Goal: Task Accomplishment & Management: Use online tool/utility

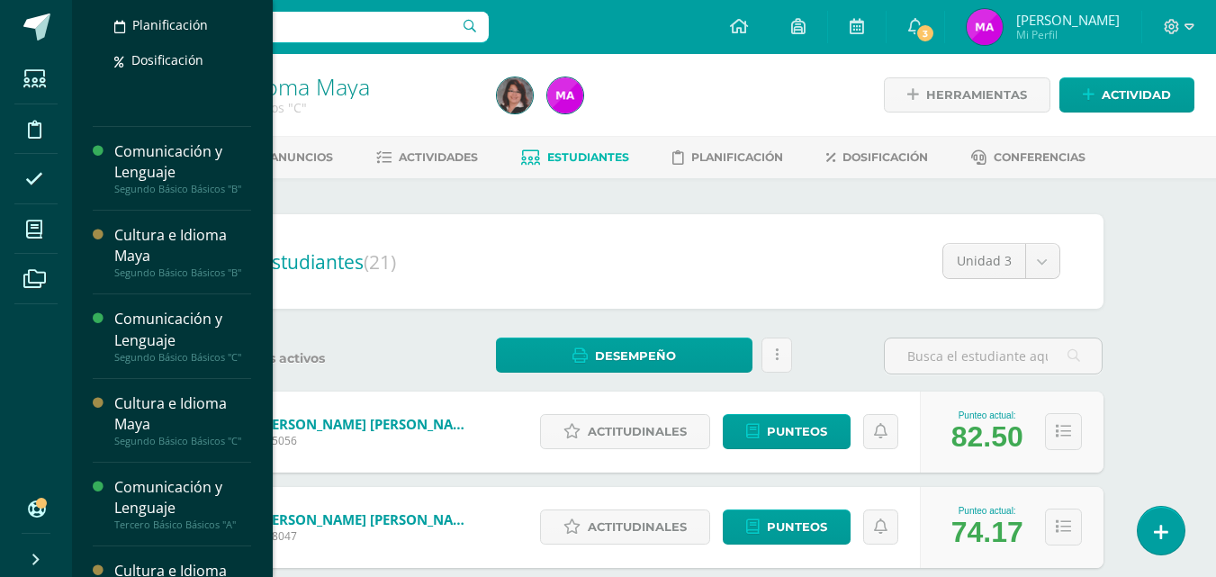
scroll to position [227, 0]
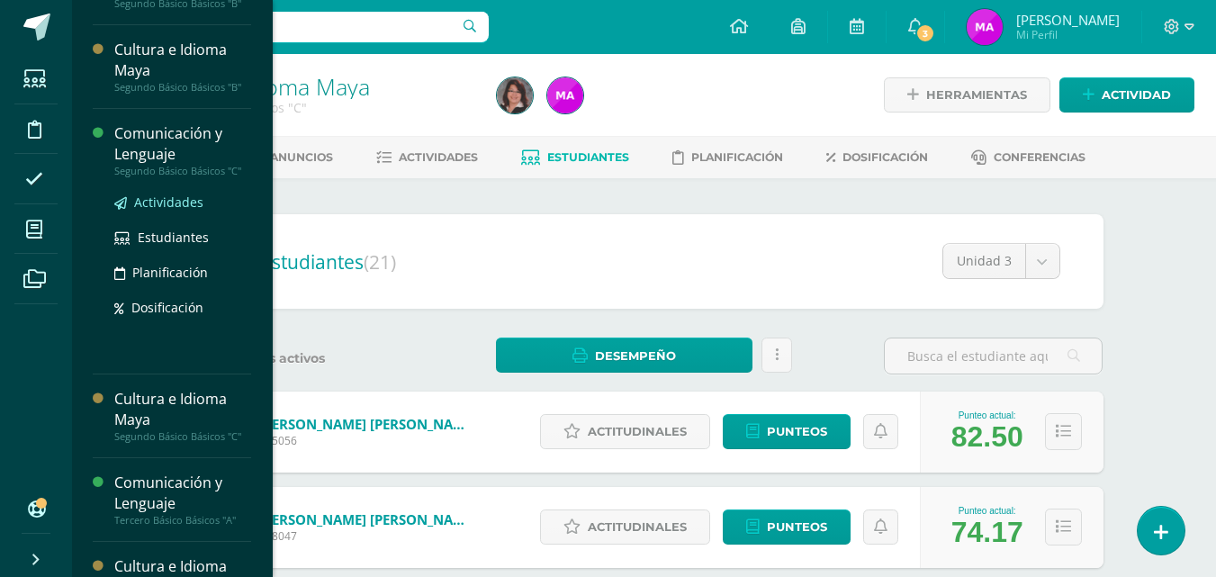
click at [172, 205] on span "Actividades" at bounding box center [168, 202] width 69 height 17
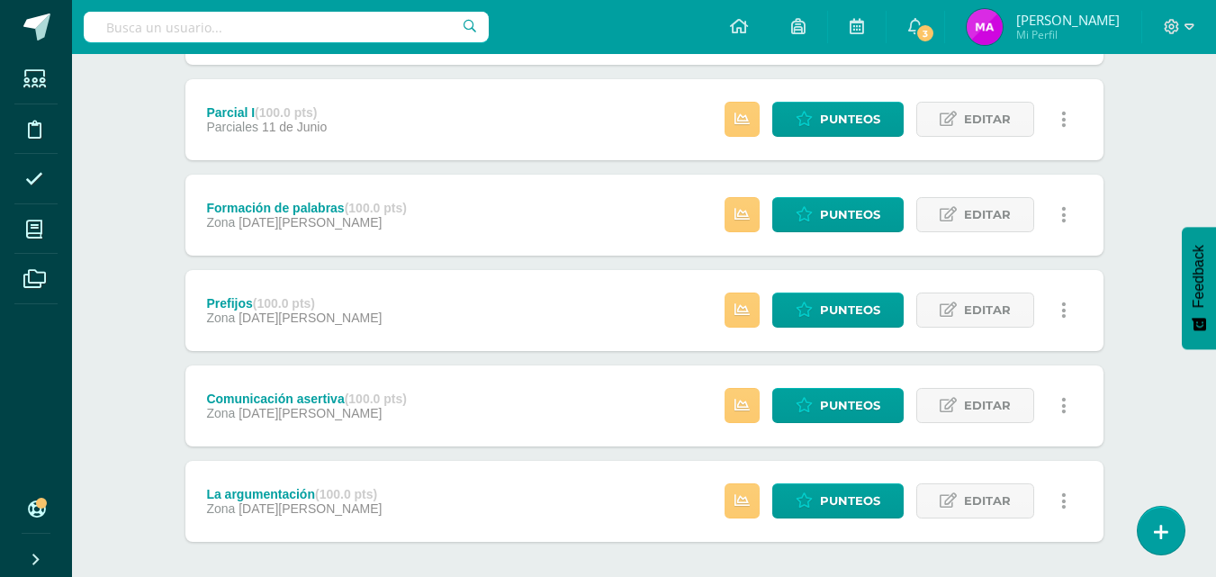
scroll to position [1462, 0]
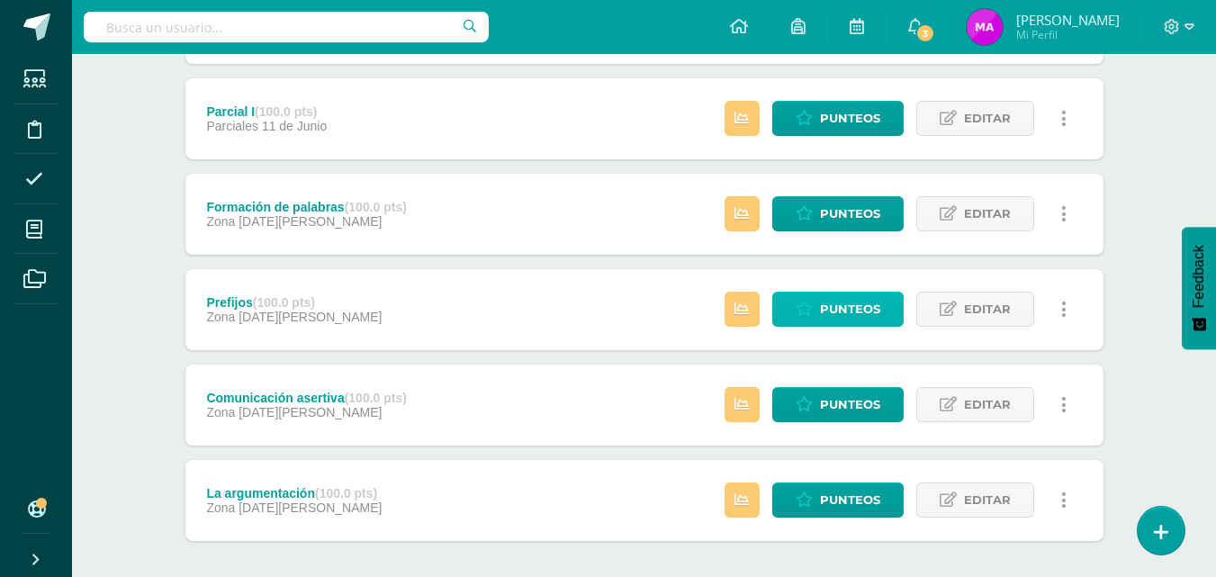
click at [866, 314] on span "Punteos" at bounding box center [850, 309] width 60 height 33
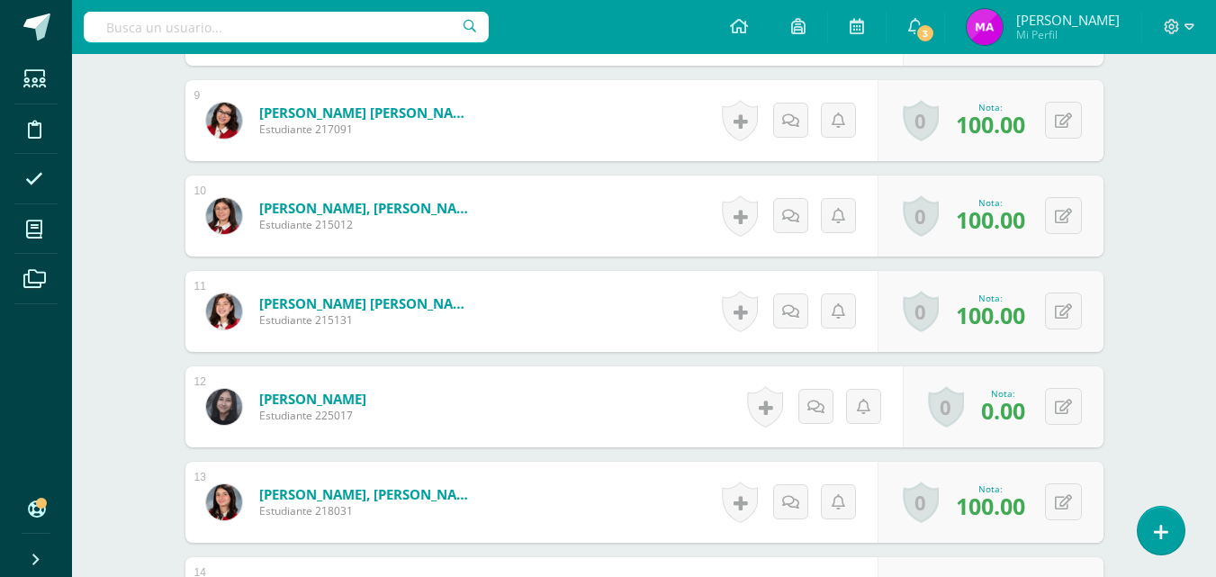
scroll to position [1329, 0]
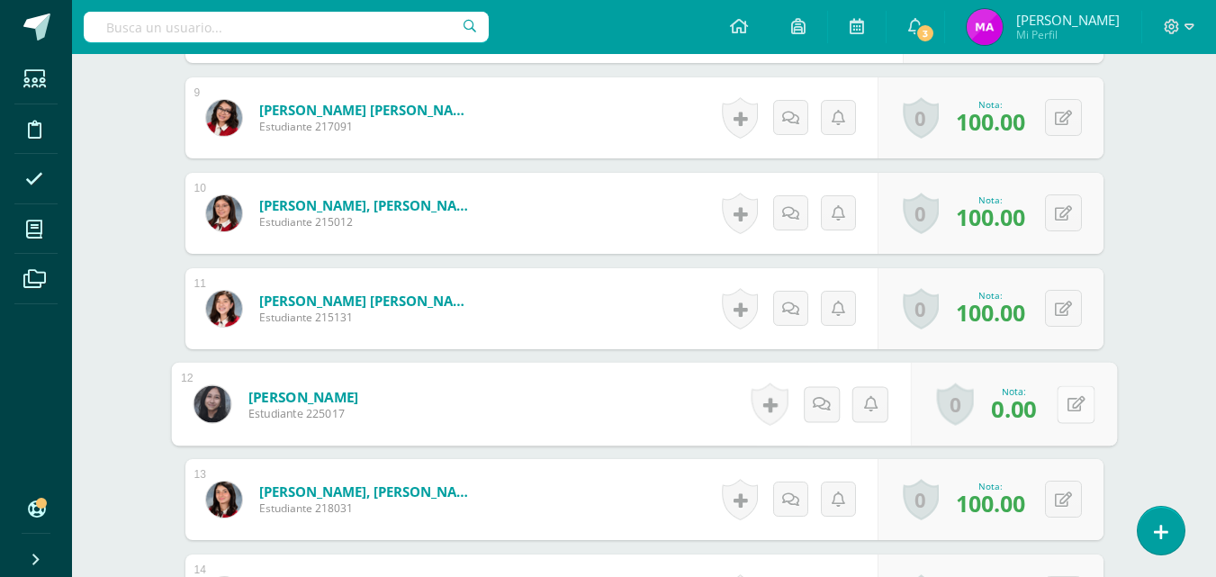
click at [1059, 404] on button at bounding box center [1076, 404] width 38 height 38
type input "100"
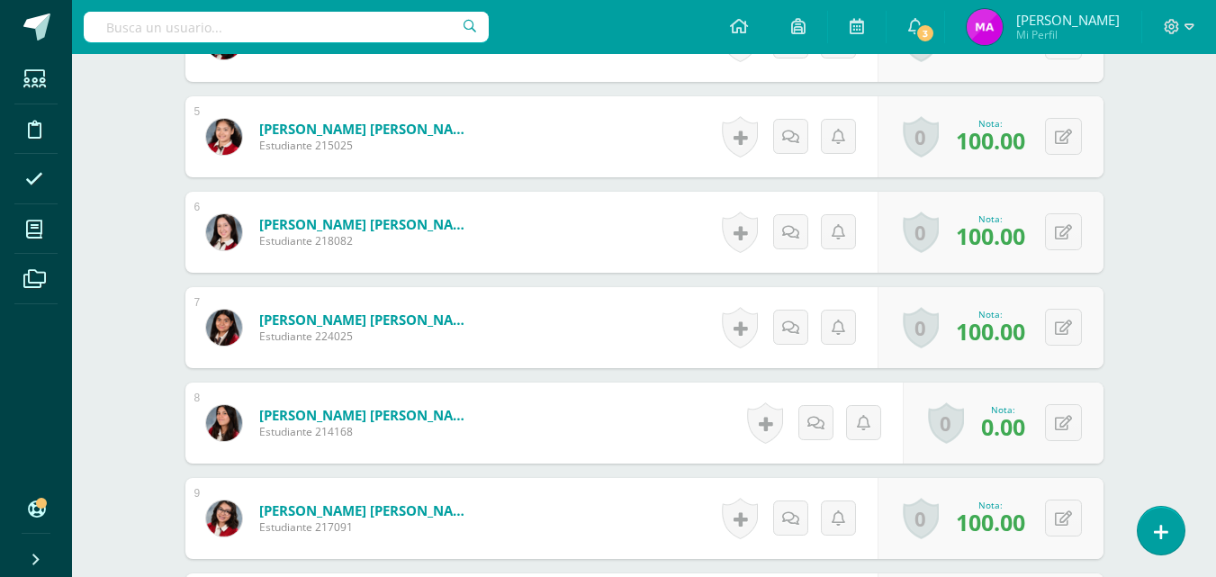
scroll to position [0, 0]
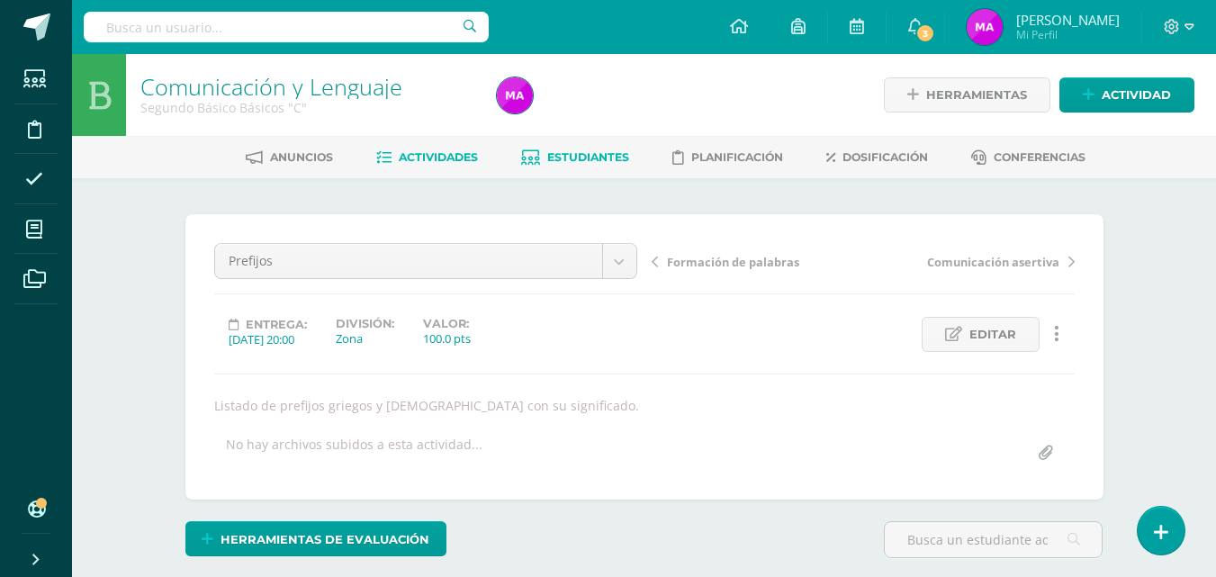
click at [579, 159] on span "Estudiantes" at bounding box center [588, 157] width 82 height 14
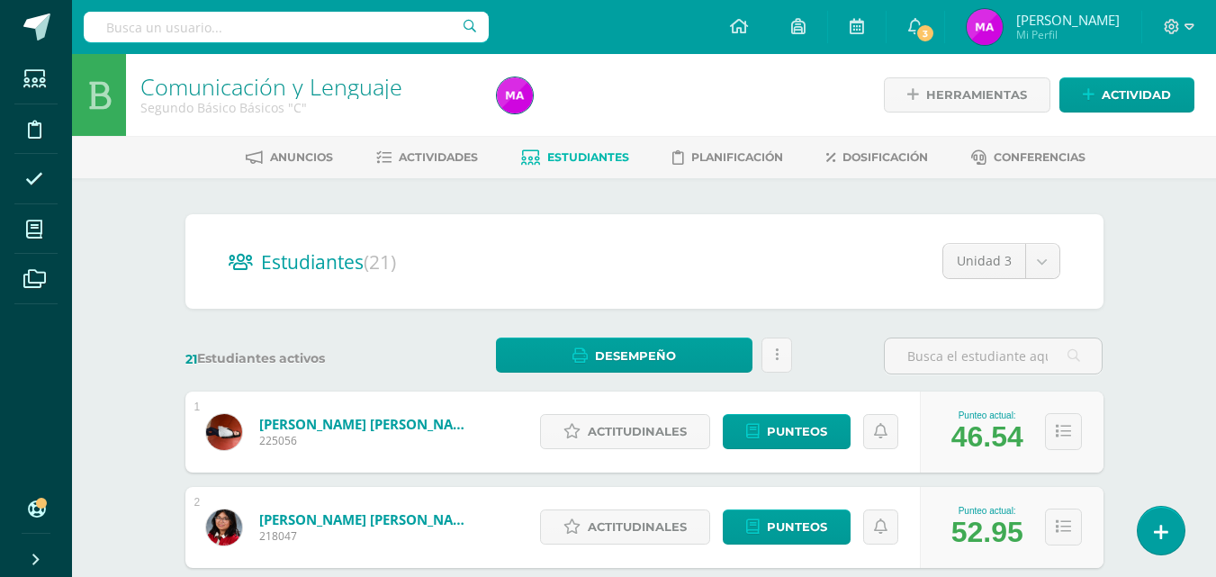
click at [572, 162] on span "Estudiantes" at bounding box center [588, 157] width 82 height 14
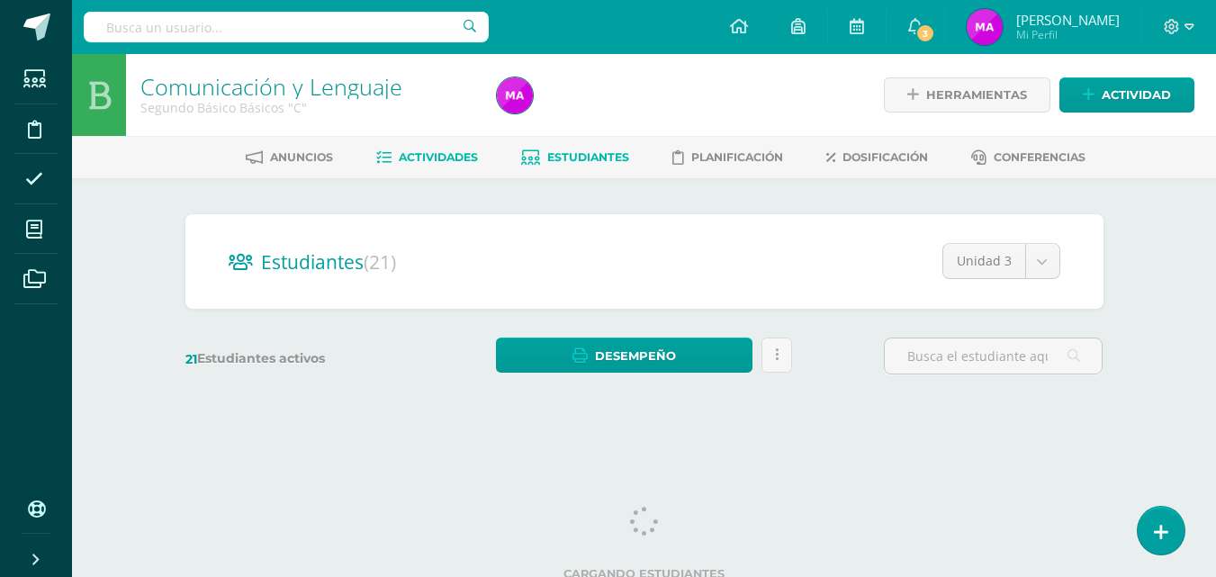
click at [421, 154] on span "Actividades" at bounding box center [438, 157] width 79 height 14
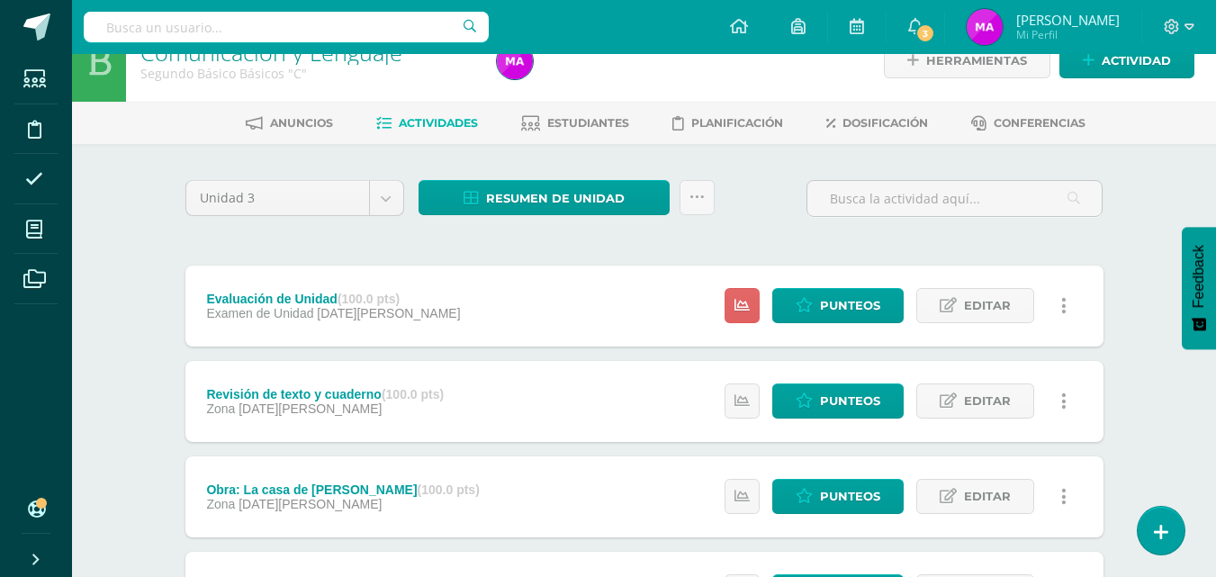
scroll to position [38, 0]
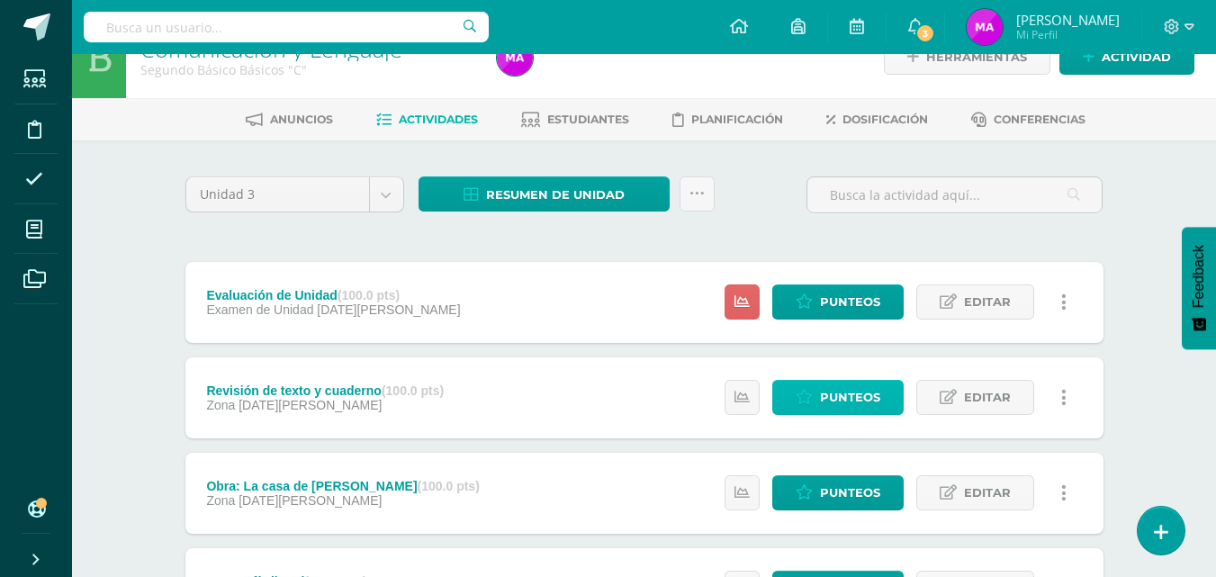
click at [837, 394] on span "Punteos" at bounding box center [850, 397] width 60 height 33
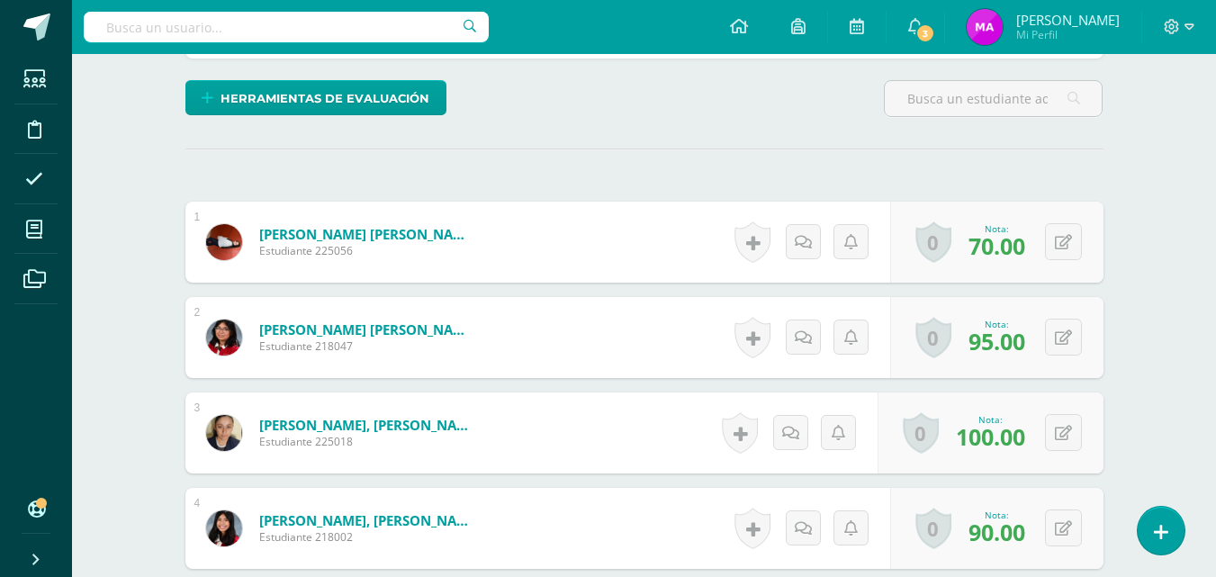
scroll to position [442, 0]
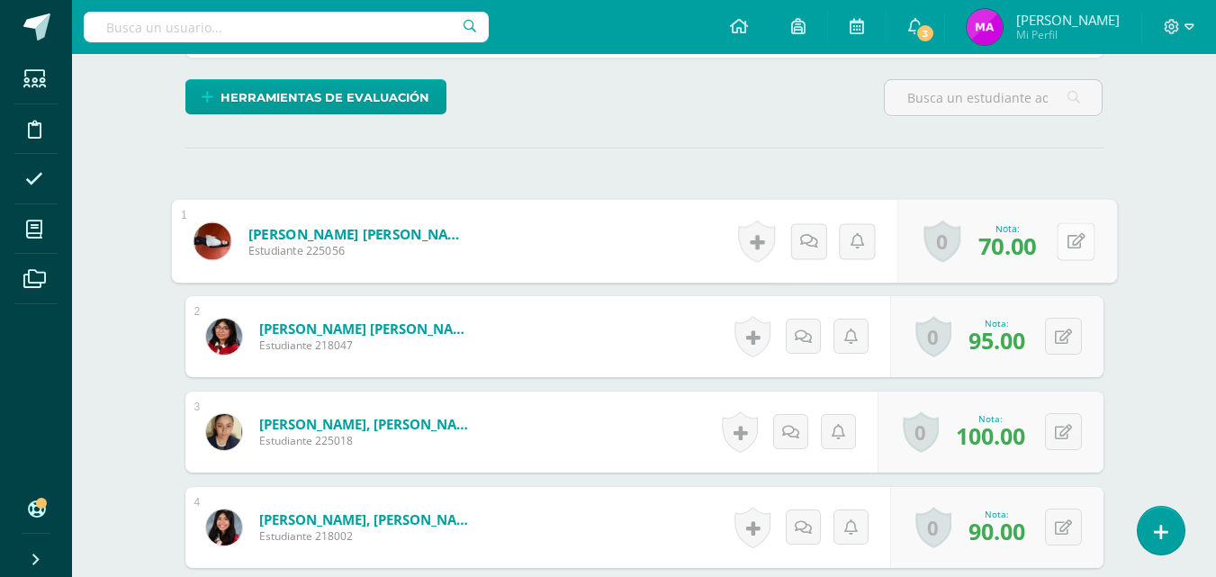
click at [1060, 248] on button at bounding box center [1076, 241] width 38 height 38
type input "86"
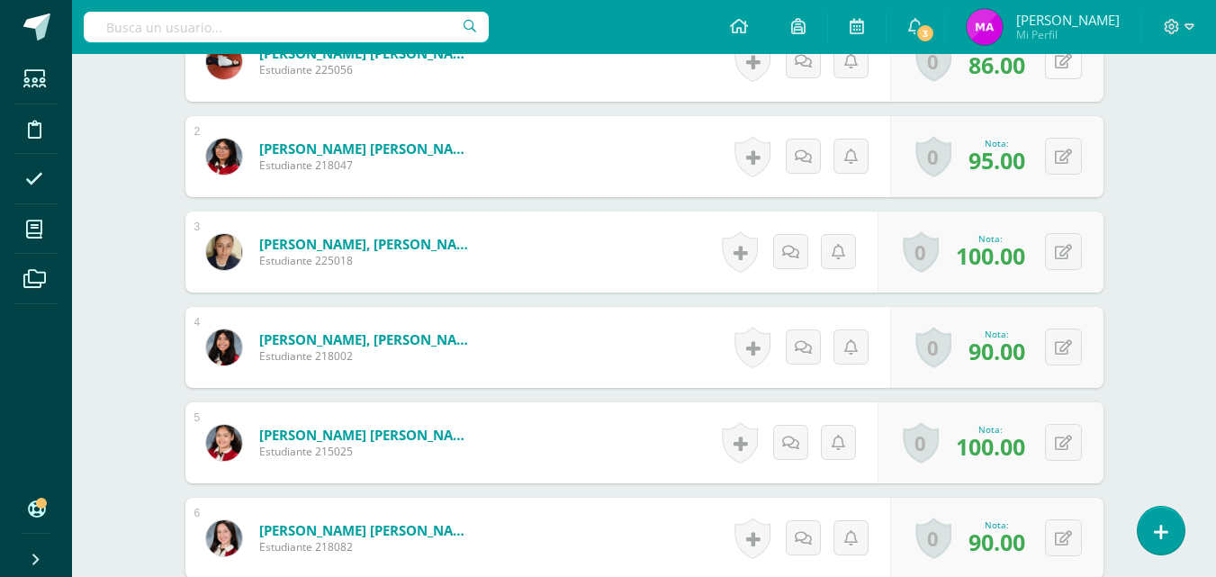
scroll to position [624, 0]
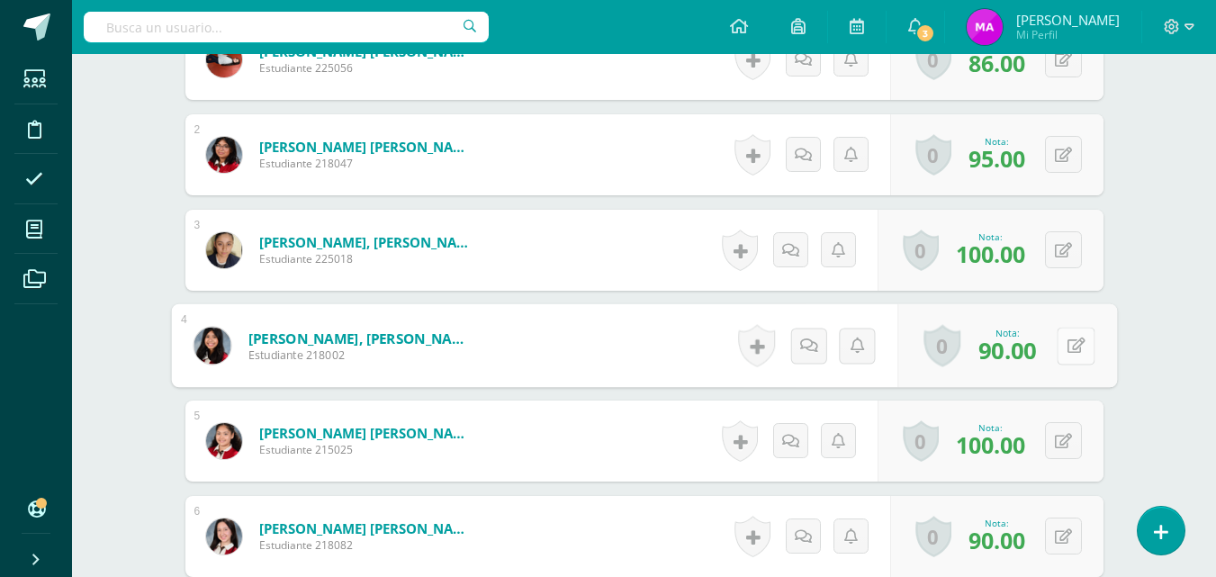
click at [1062, 346] on button at bounding box center [1076, 346] width 38 height 38
type input "98"
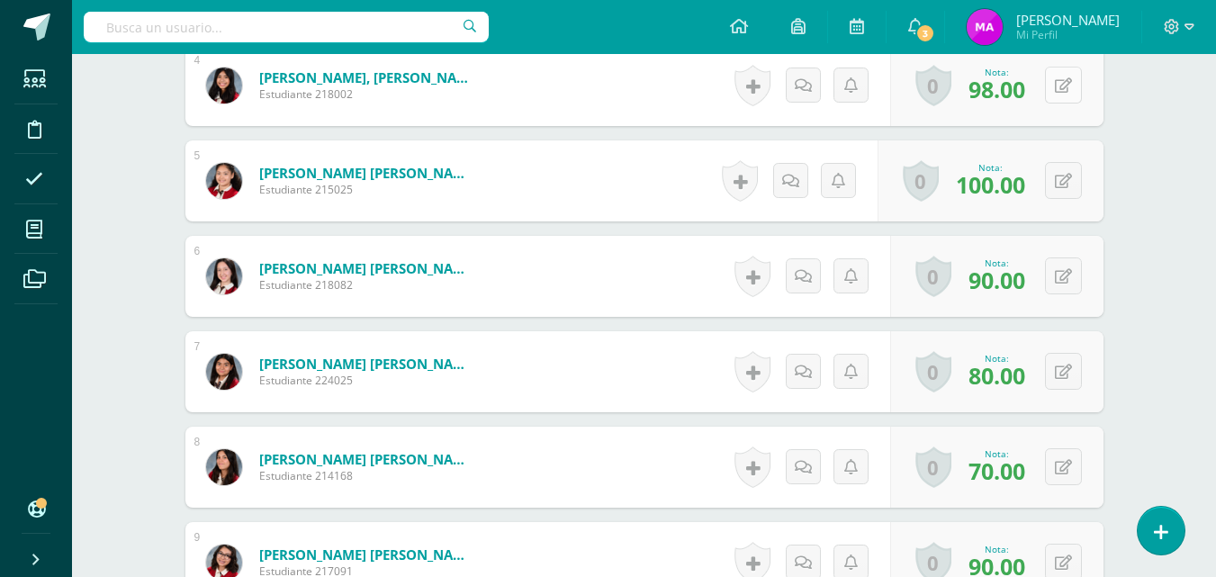
scroll to position [889, 0]
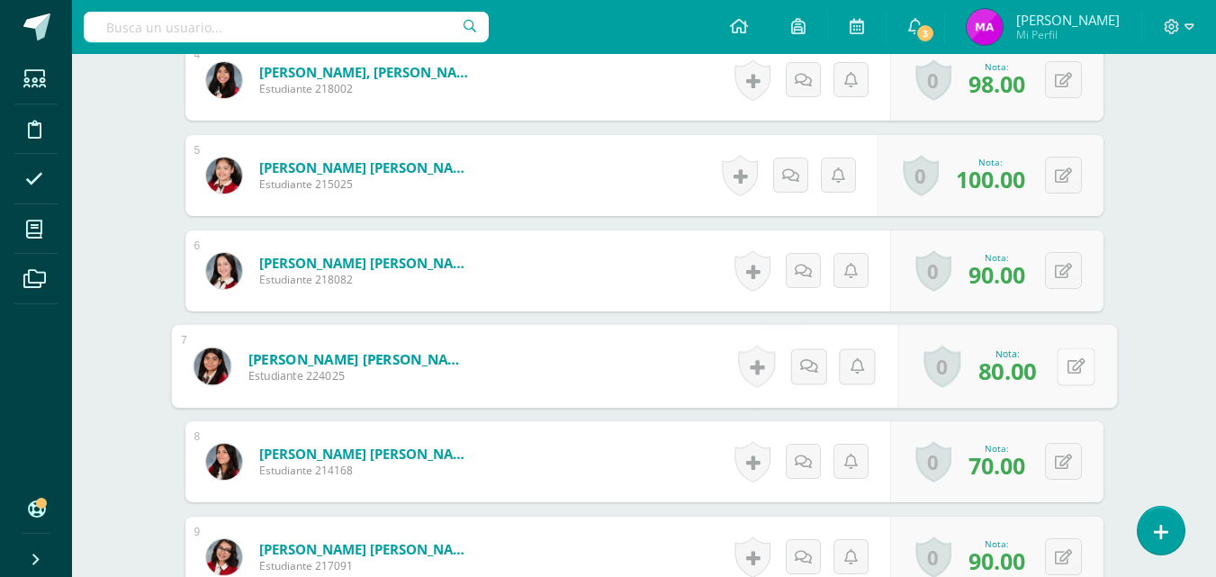
click at [1060, 365] on button at bounding box center [1076, 366] width 38 height 38
type input "90"
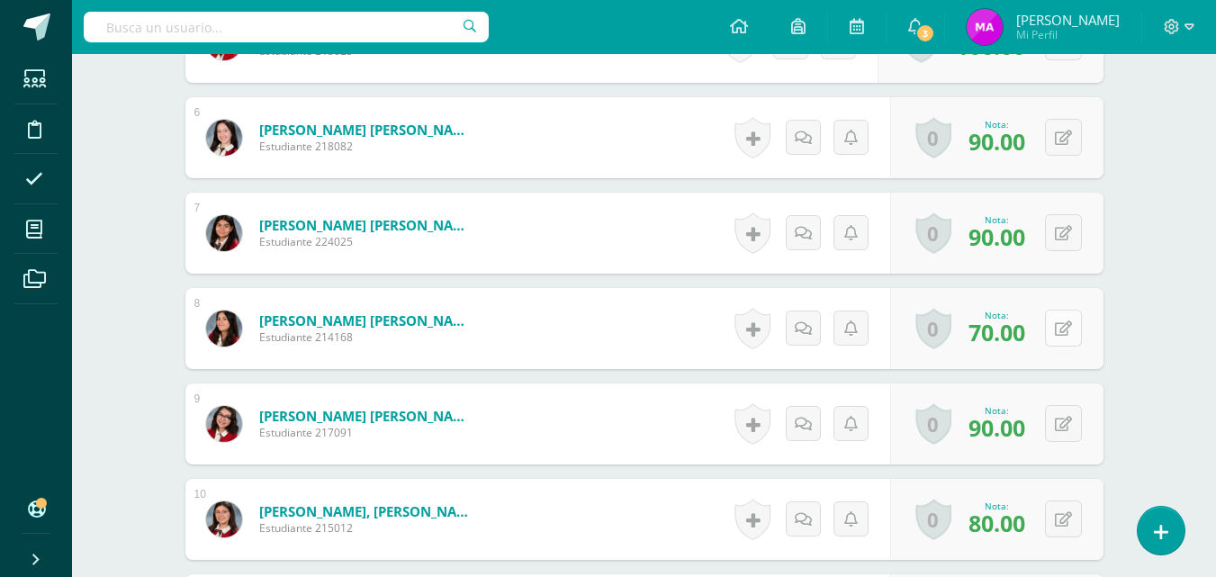
scroll to position [1024, 0]
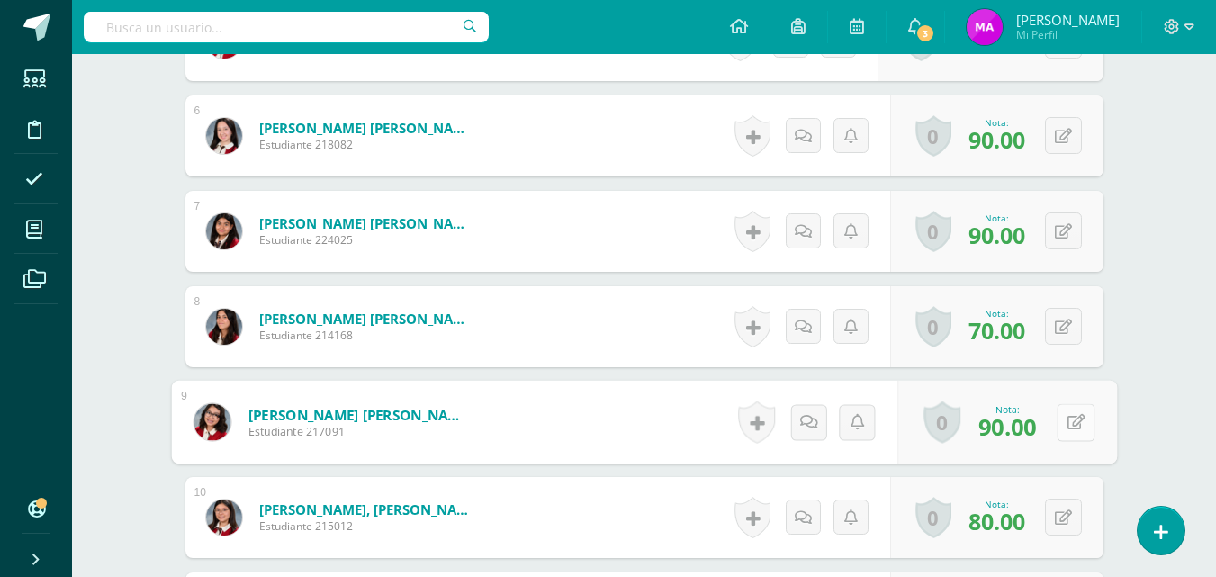
click at [1062, 428] on button at bounding box center [1076, 422] width 38 height 38
type input "94"
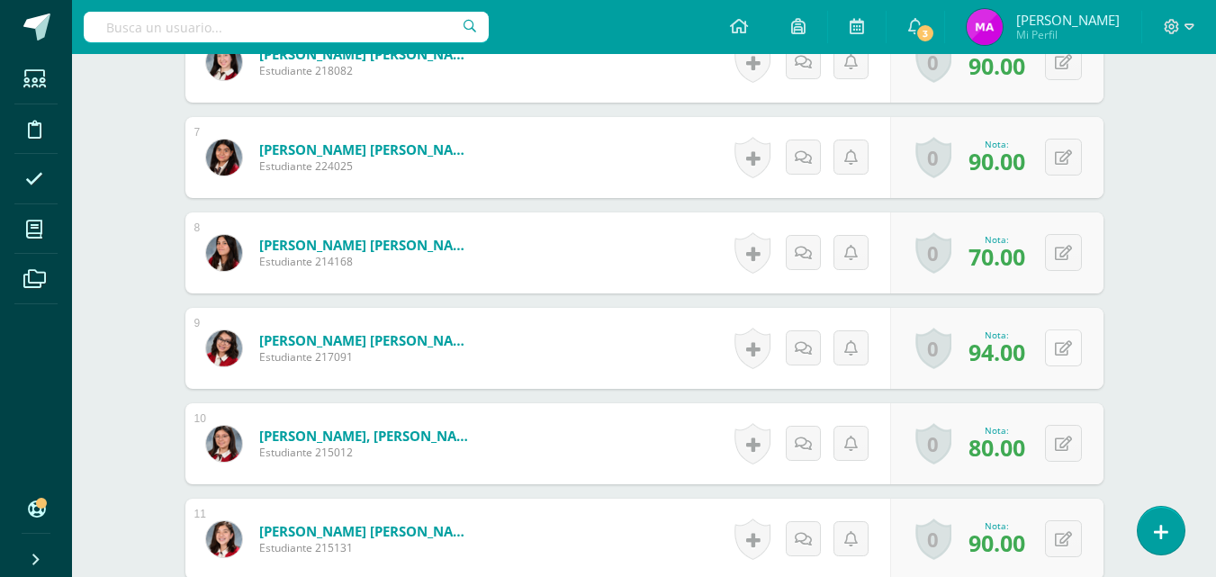
scroll to position [1102, 0]
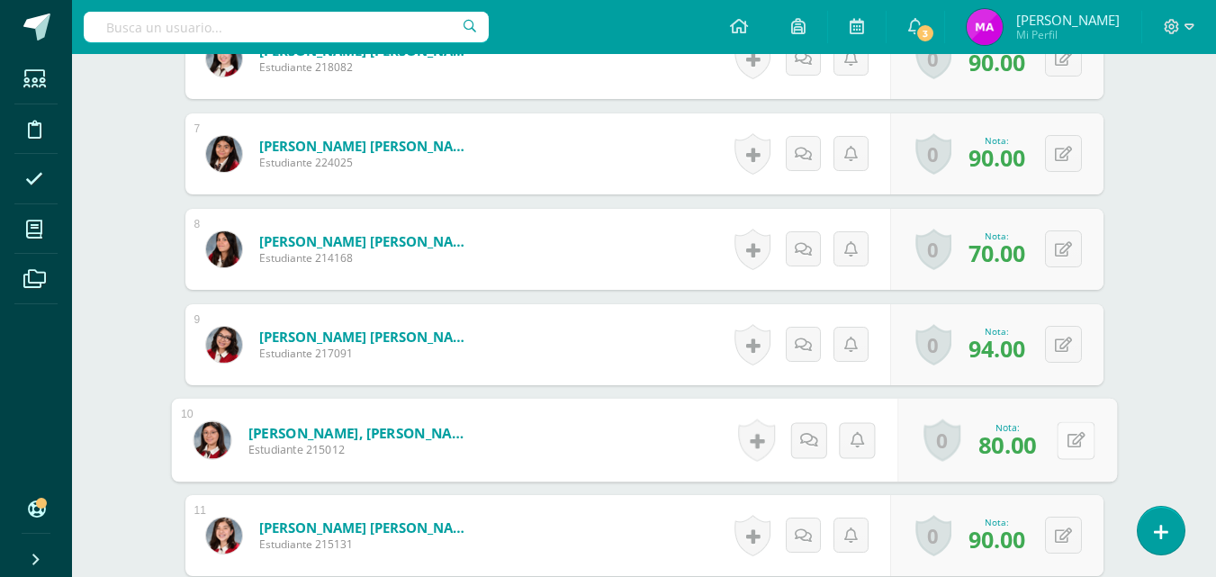
click at [1062, 441] on button at bounding box center [1076, 440] width 38 height 38
type input "89"
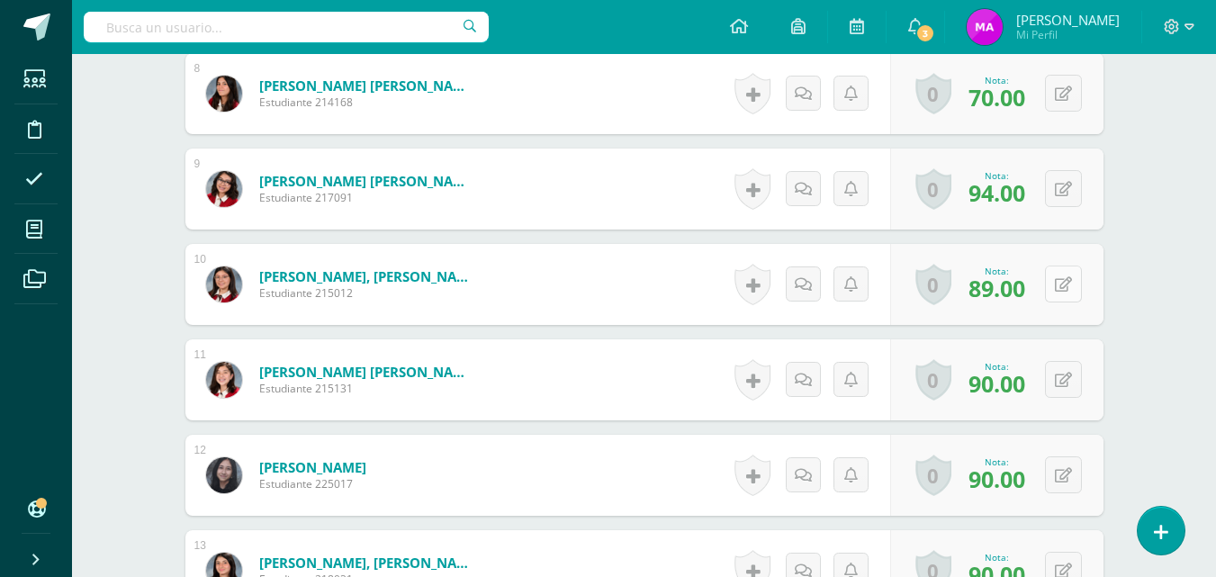
scroll to position [1258, 0]
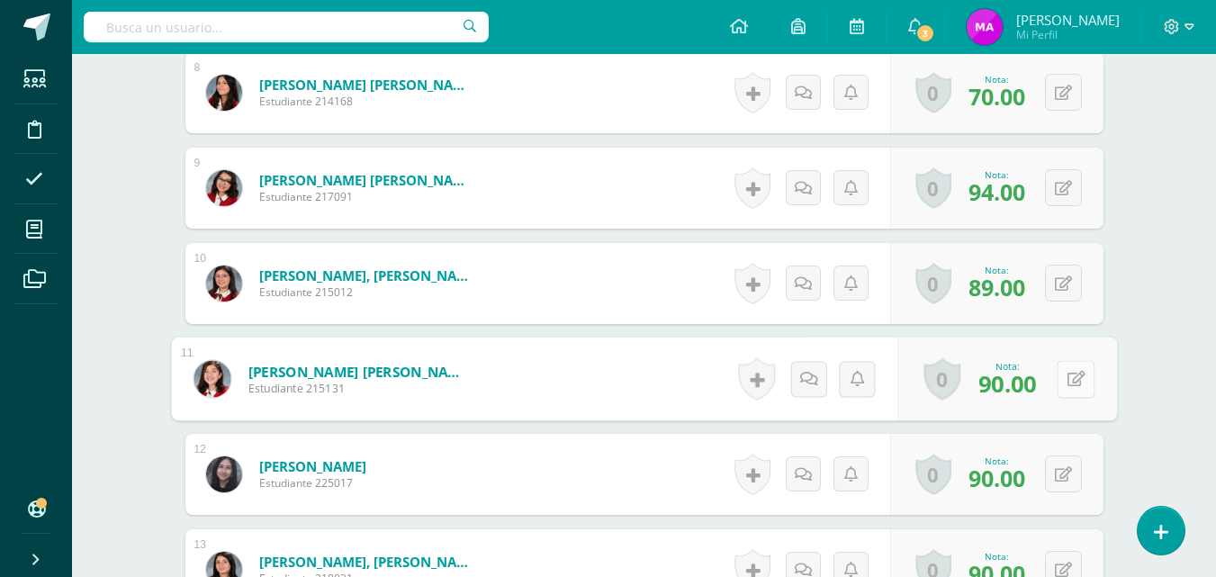
click at [1061, 384] on button at bounding box center [1076, 379] width 38 height 38
type input "91"
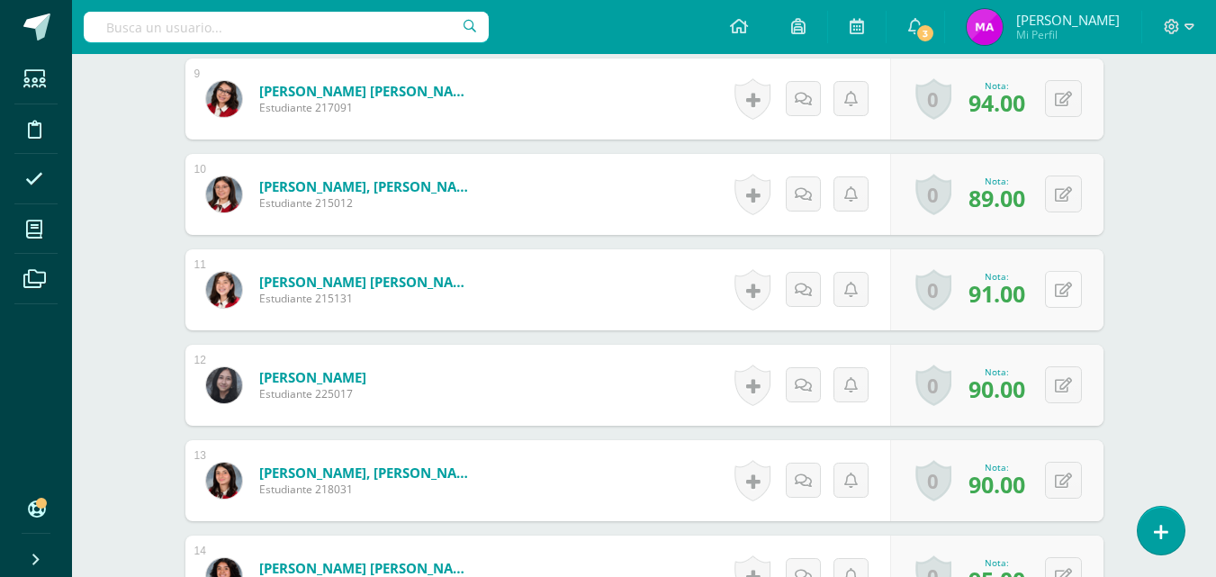
scroll to position [1371, 0]
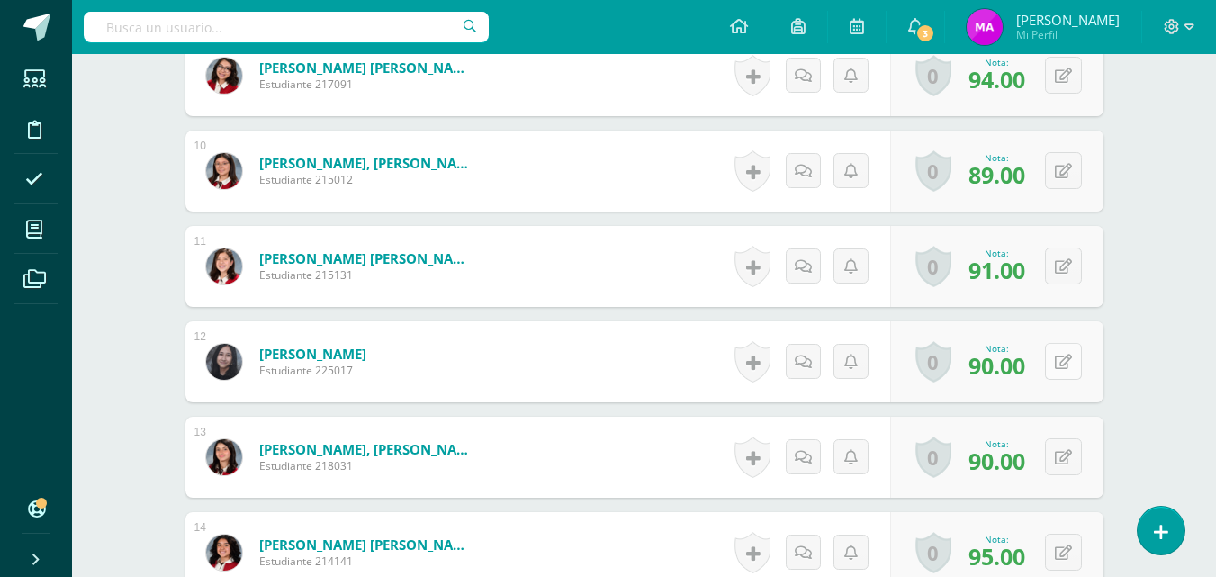
click at [1059, 365] on button at bounding box center [1063, 361] width 37 height 37
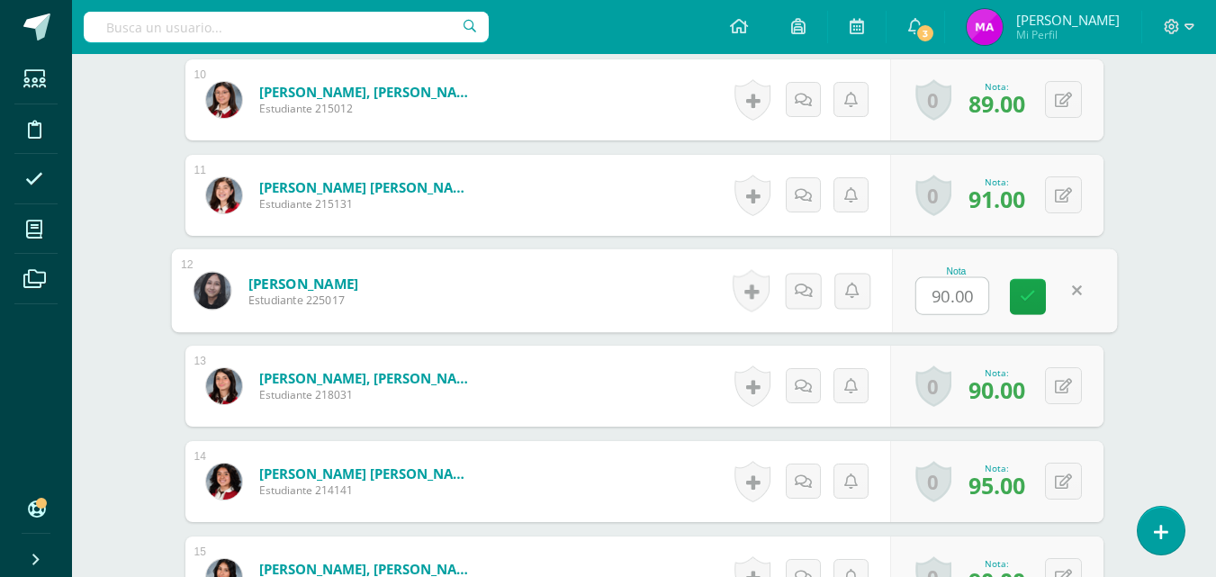
scroll to position [1453, 0]
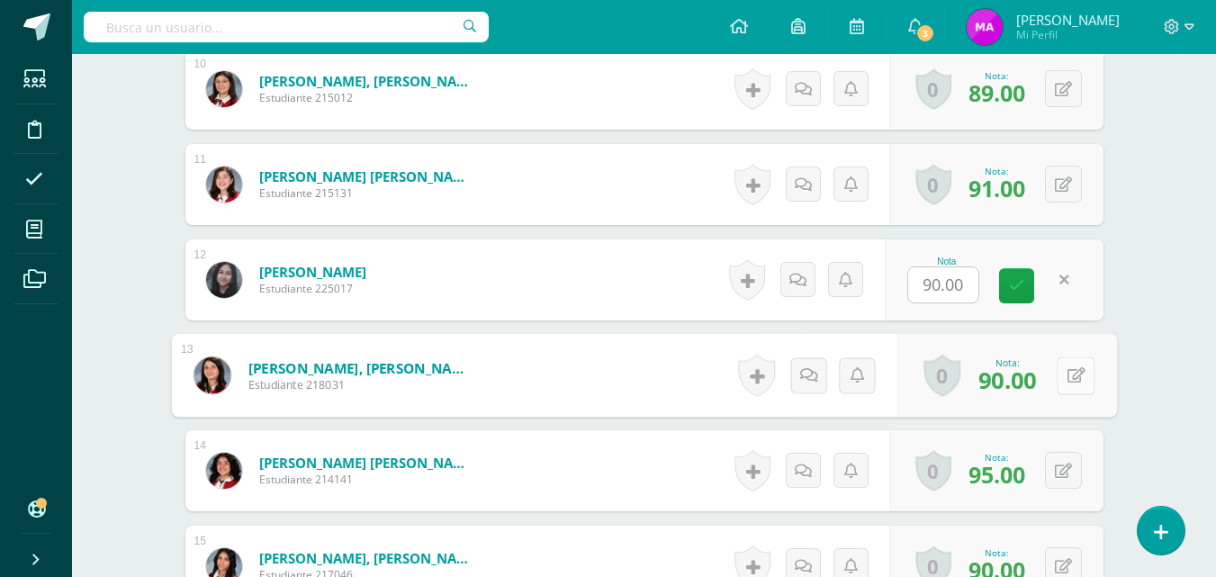
click at [1059, 378] on button at bounding box center [1076, 375] width 38 height 38
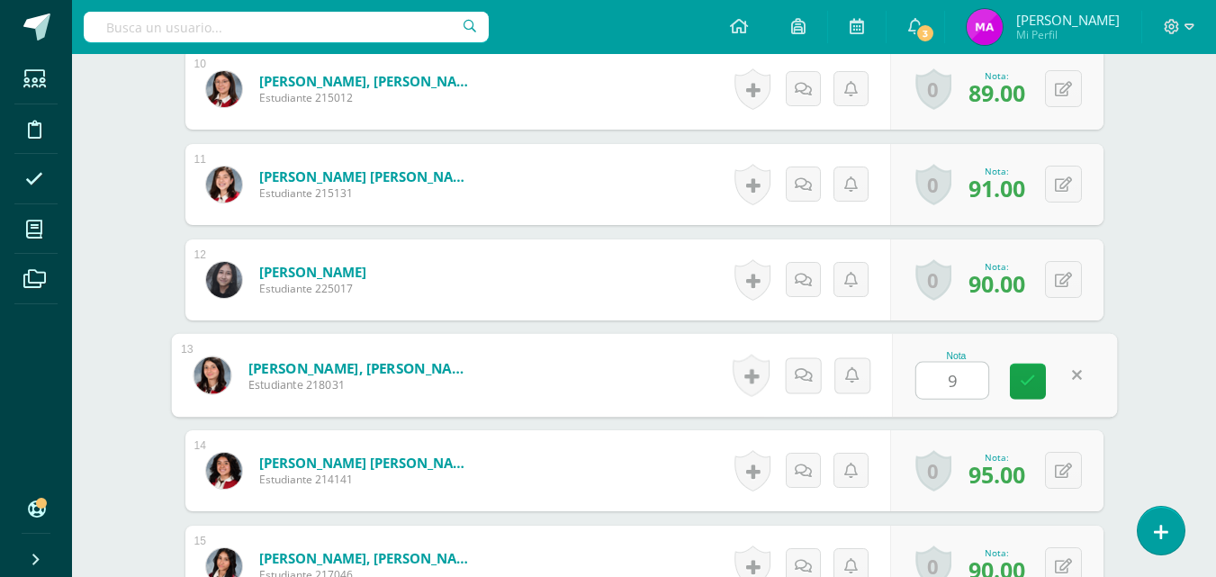
type input "97"
click at [1059, 378] on button at bounding box center [1076, 375] width 38 height 38
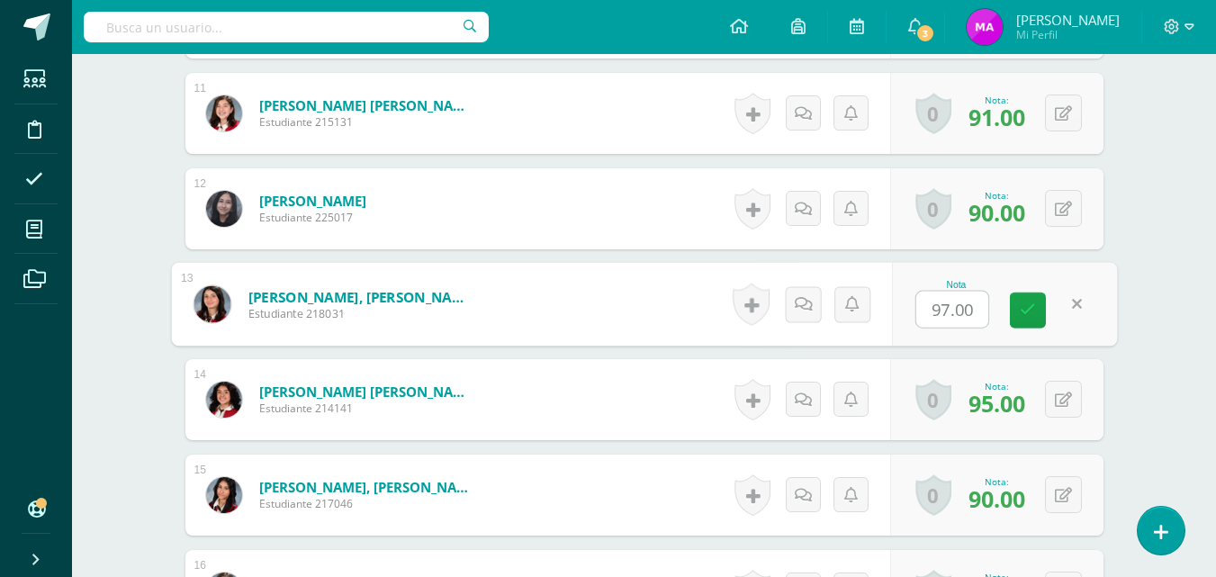
scroll to position [1547, 0]
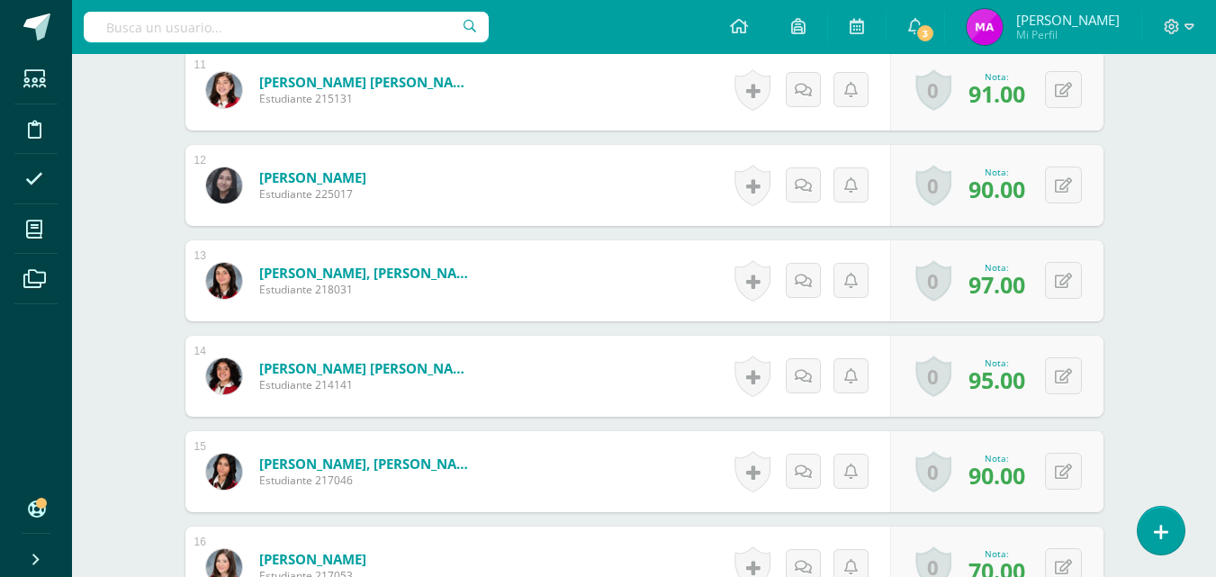
drag, startPoint x: 1059, startPoint y: 378, endPoint x: 1139, endPoint y: 368, distance: 80.7
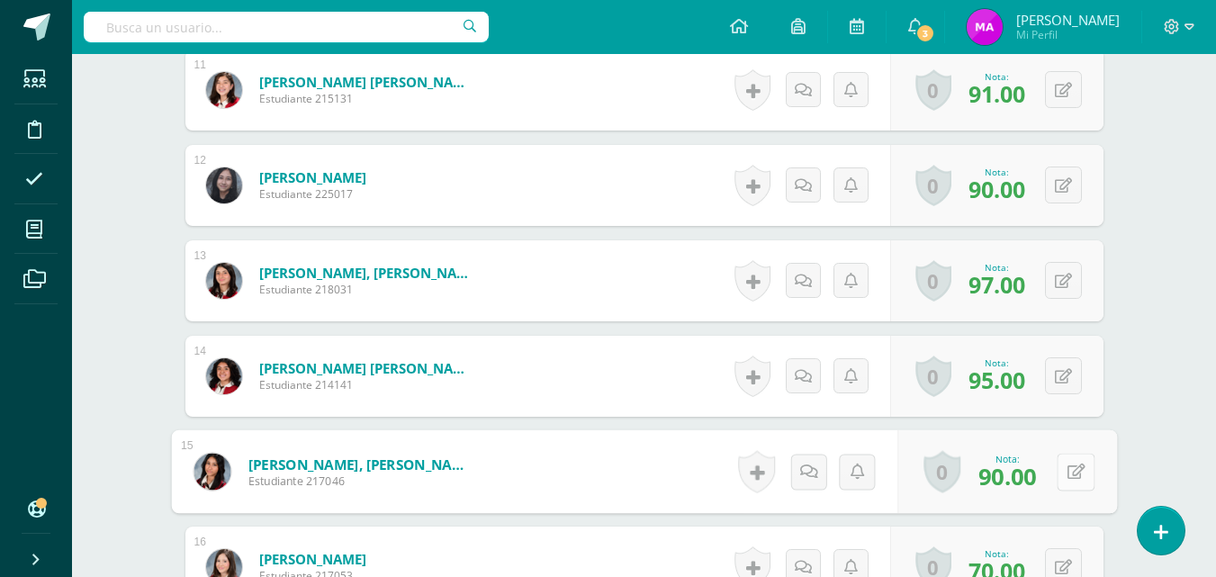
click at [1064, 473] on button at bounding box center [1076, 472] width 38 height 38
type input "93"
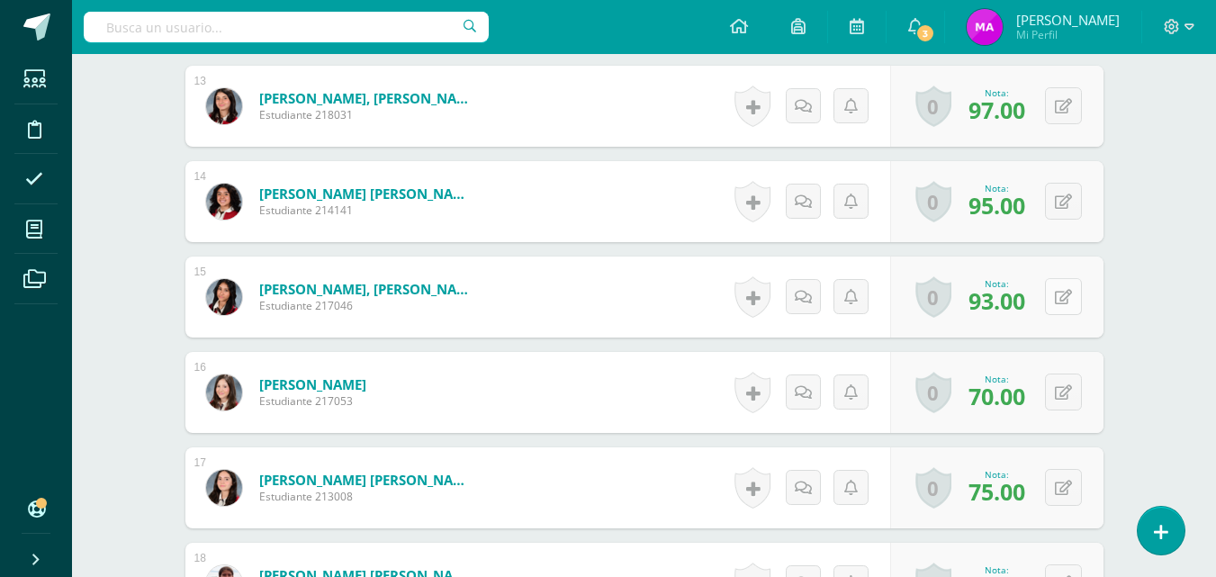
scroll to position [1745, 0]
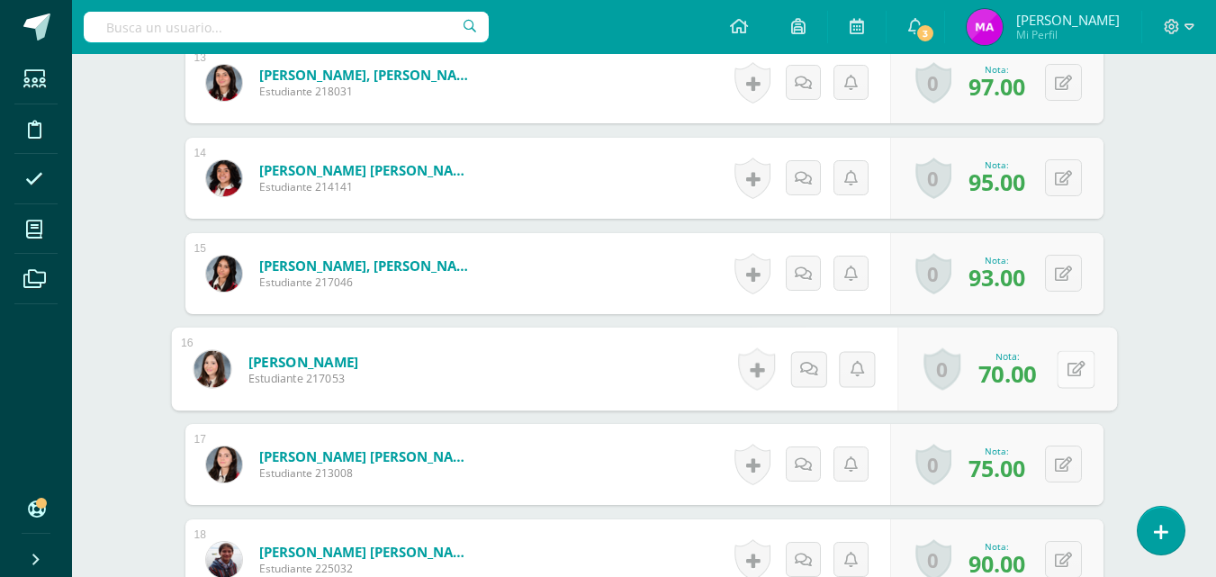
click at [1059, 368] on button at bounding box center [1076, 369] width 38 height 38
type input "87"
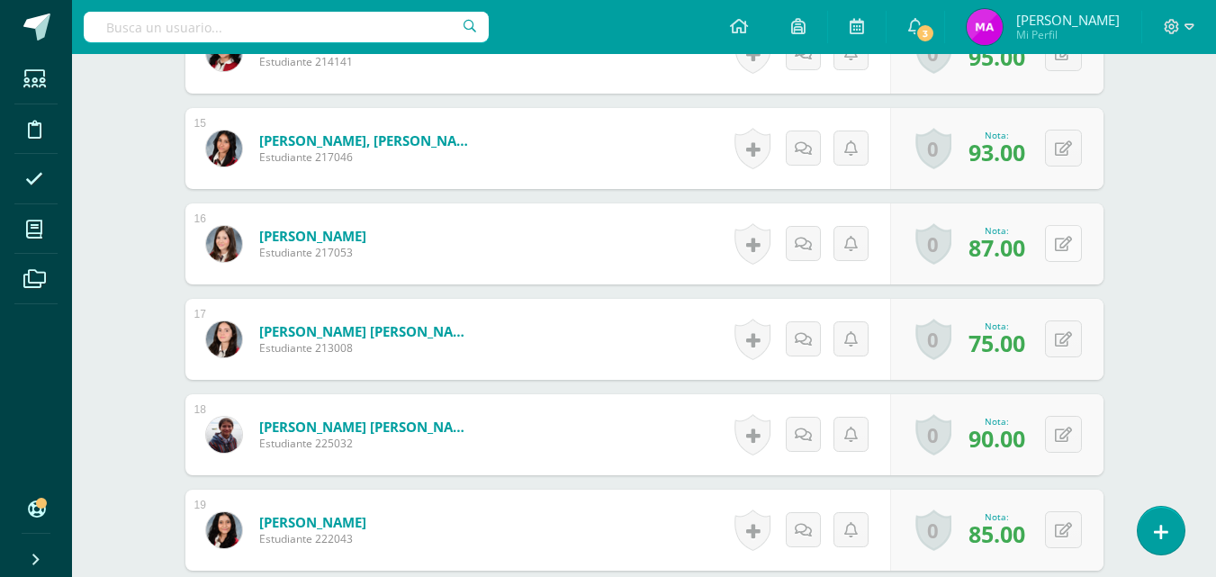
scroll to position [1887, 0]
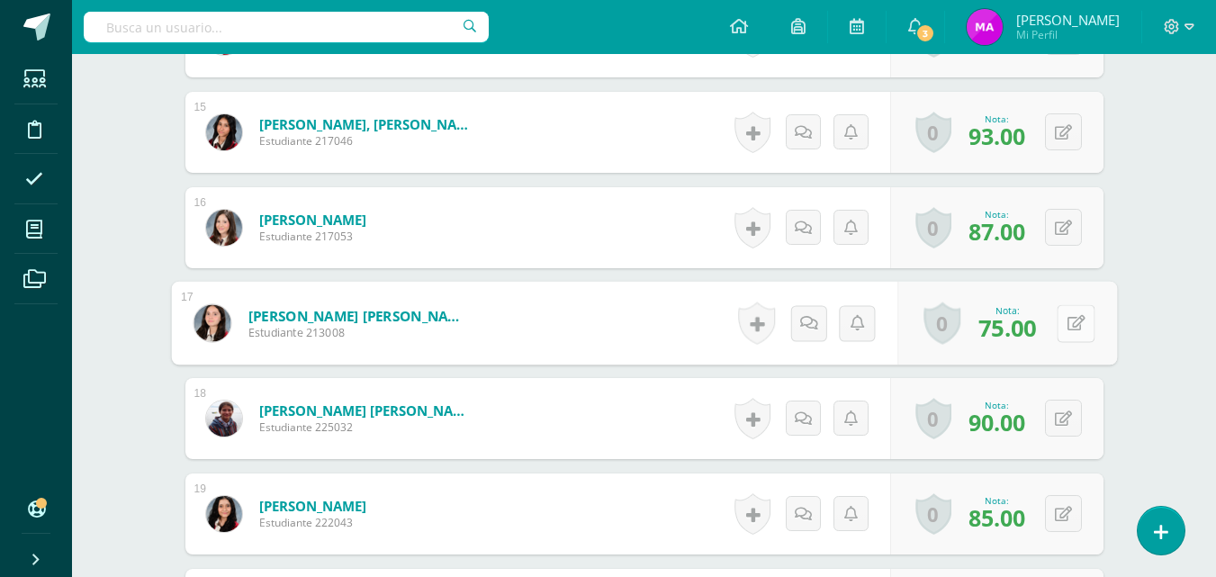
click at [1060, 327] on button at bounding box center [1076, 323] width 38 height 38
type input "84"
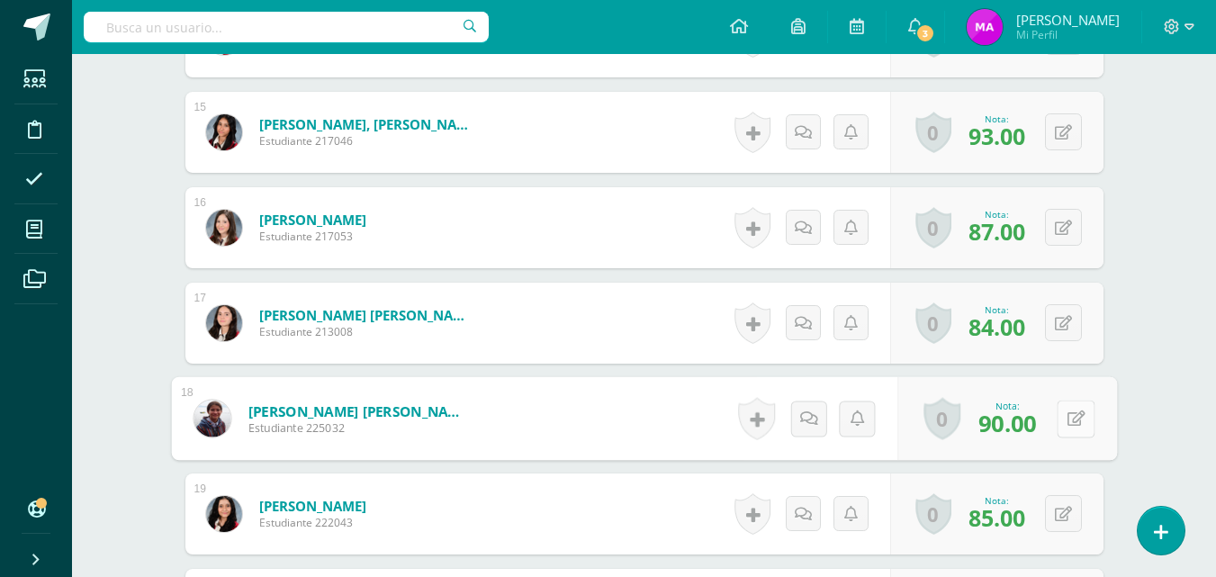
click at [1059, 420] on button at bounding box center [1076, 419] width 38 height 38
type input "96"
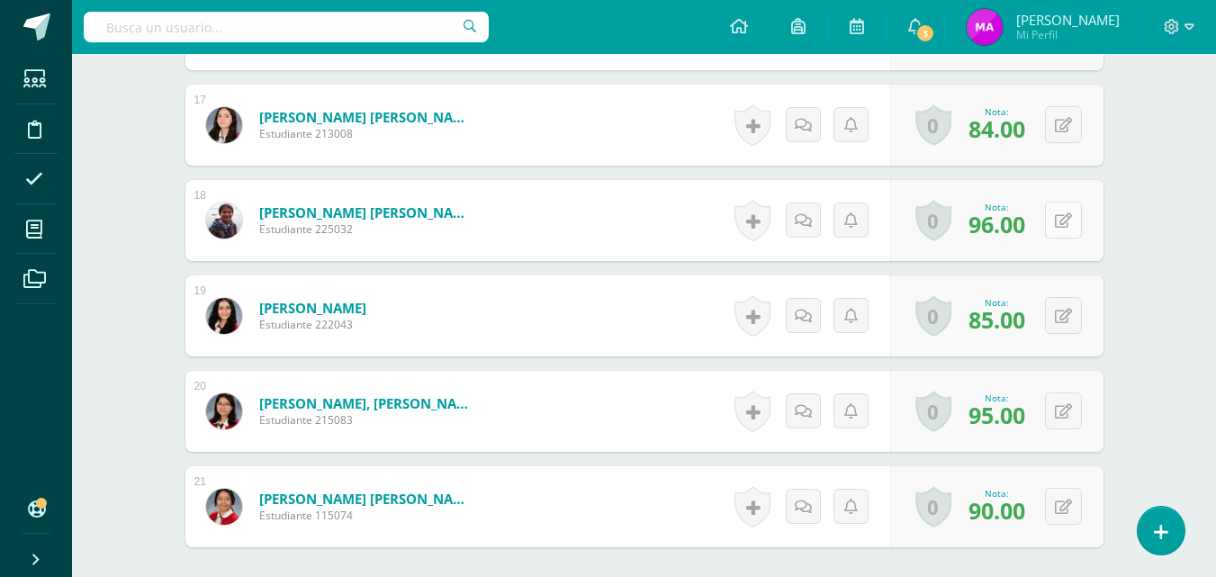
scroll to position [2088, 0]
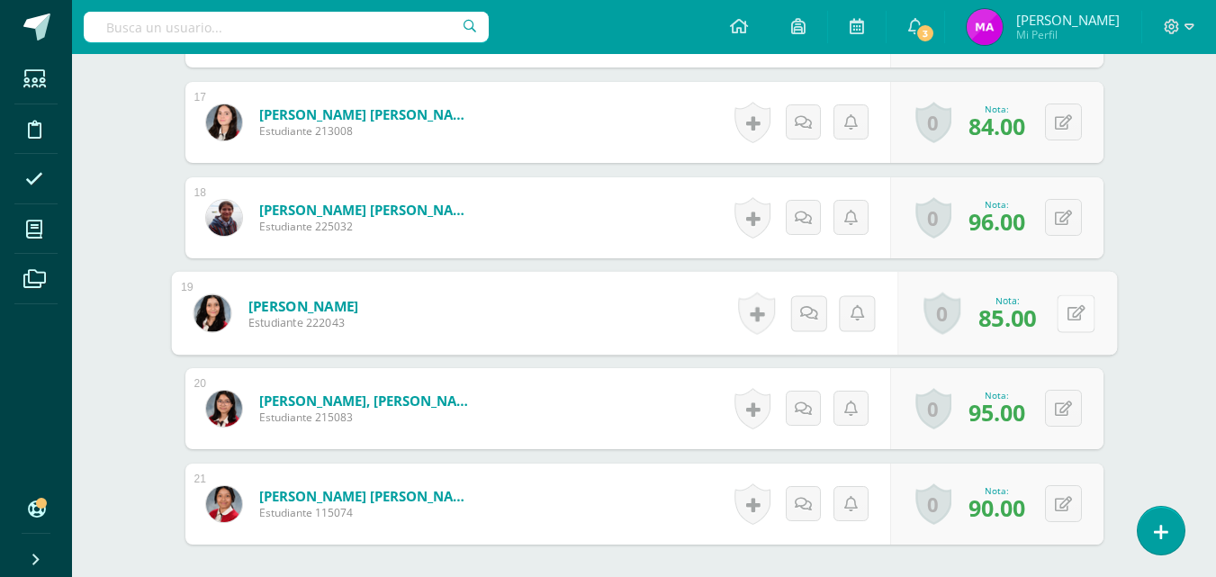
click at [1059, 319] on button at bounding box center [1076, 313] width 38 height 38
type input "97"
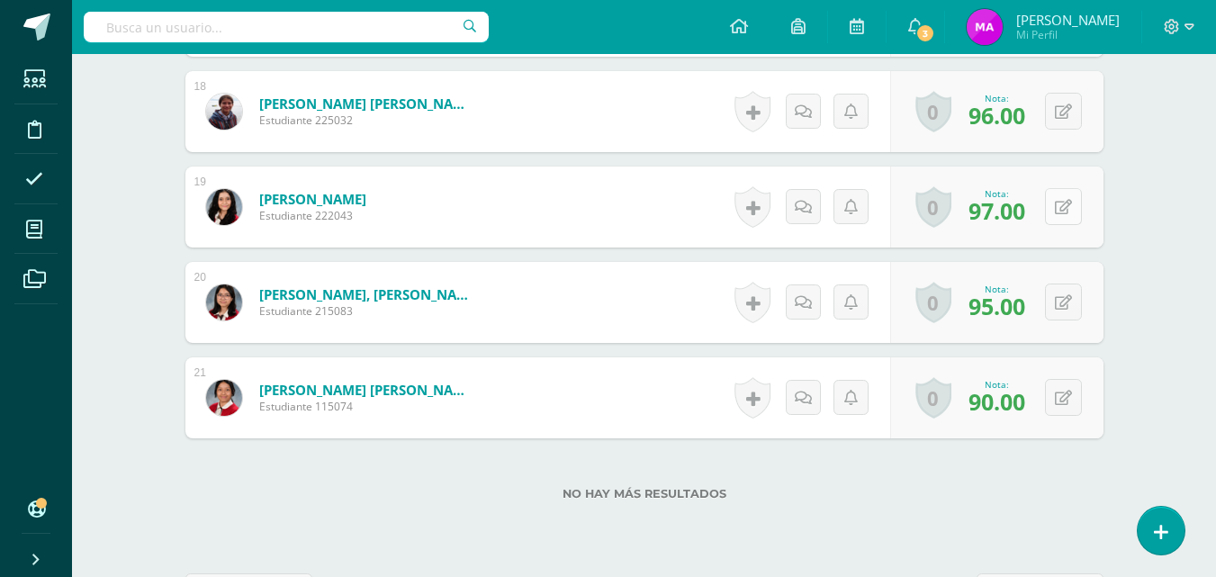
scroll to position [2196, 0]
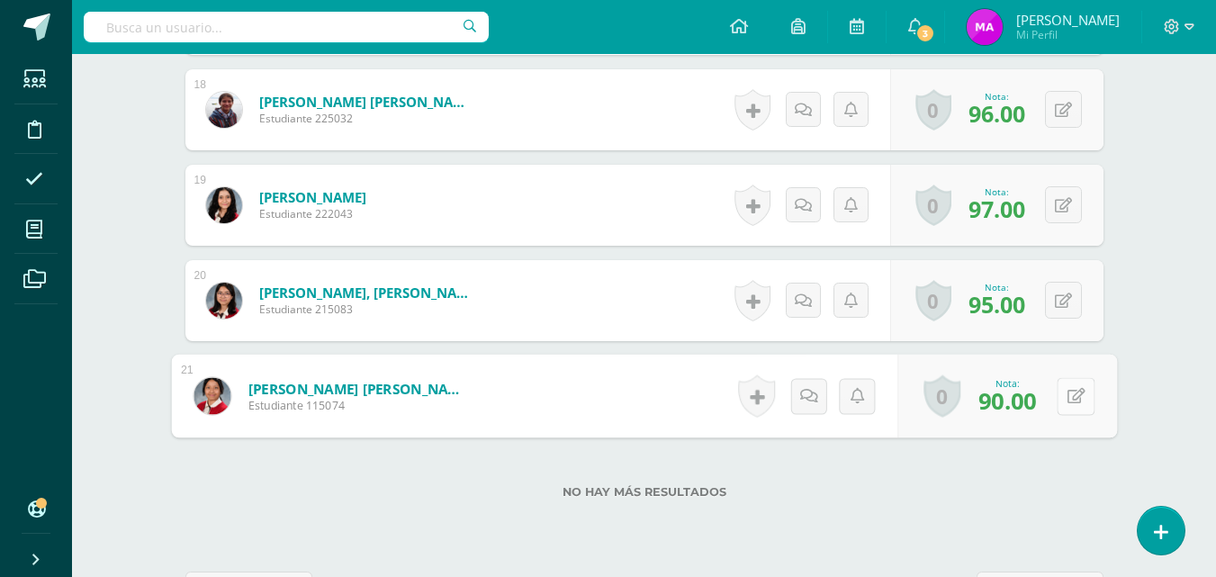
click at [1057, 396] on button at bounding box center [1076, 396] width 38 height 38
type input "99"
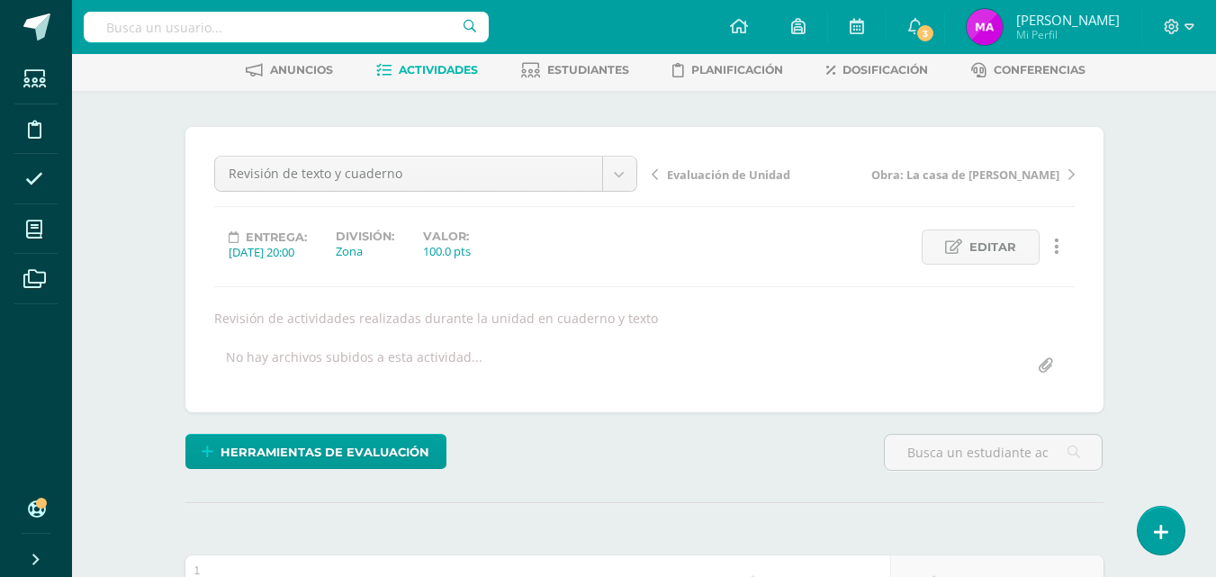
scroll to position [0, 0]
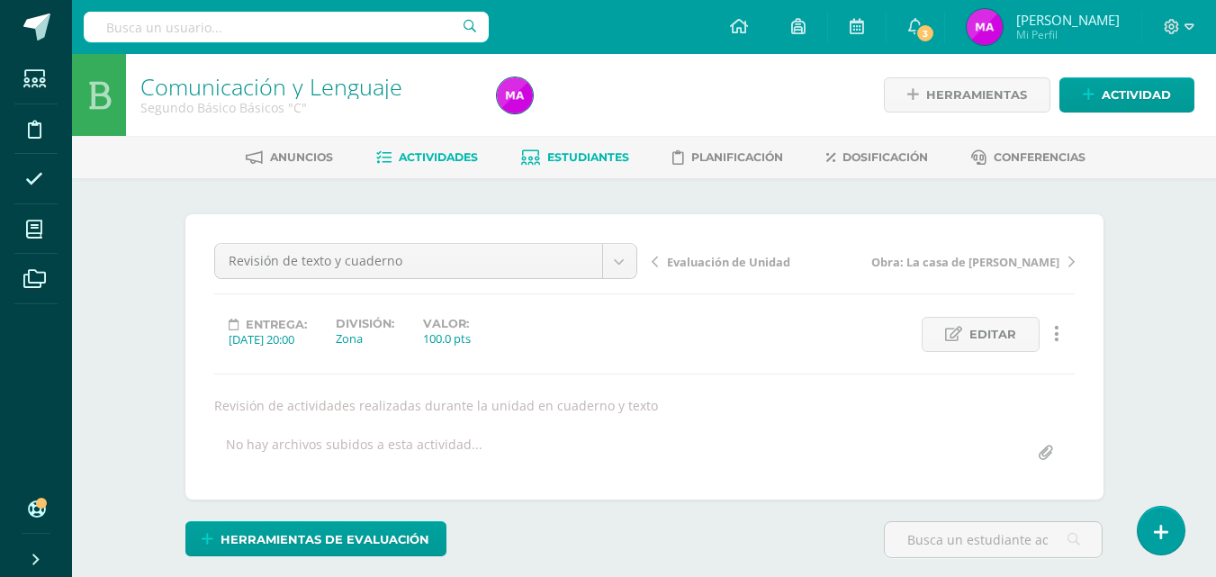
click at [586, 156] on span "Estudiantes" at bounding box center [588, 157] width 82 height 14
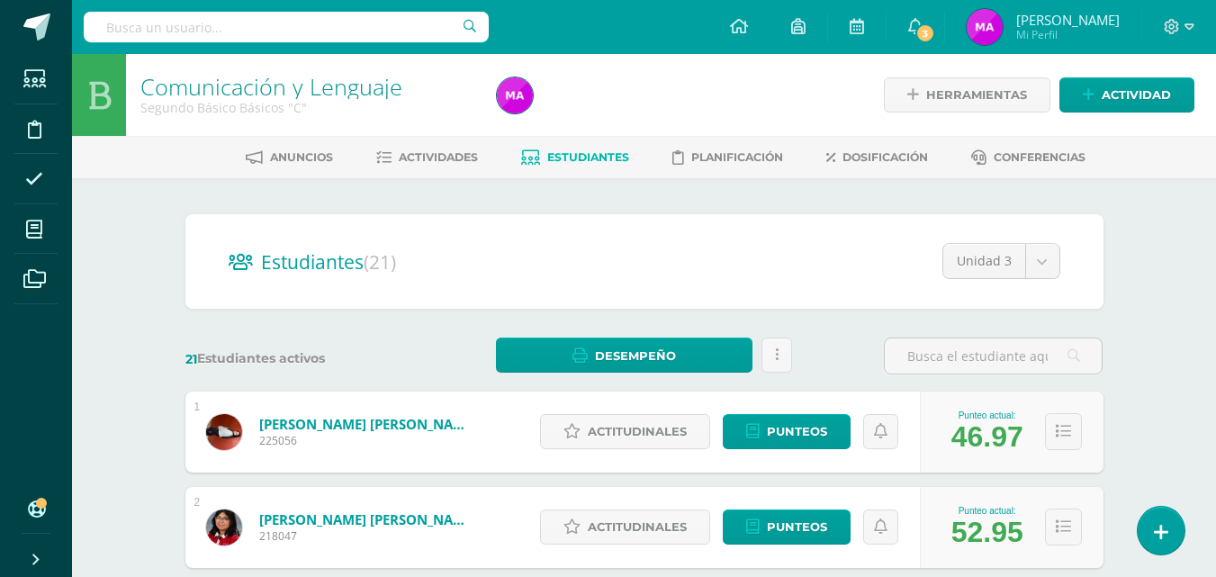
click at [586, 155] on span "Estudiantes" at bounding box center [588, 157] width 82 height 14
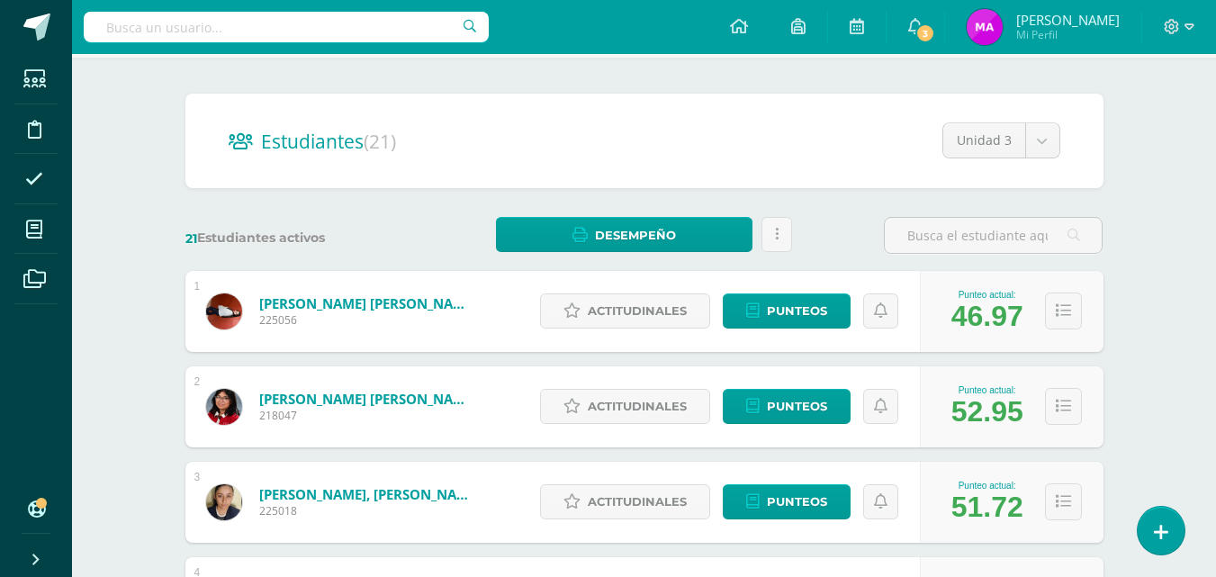
scroll to position [122, 0]
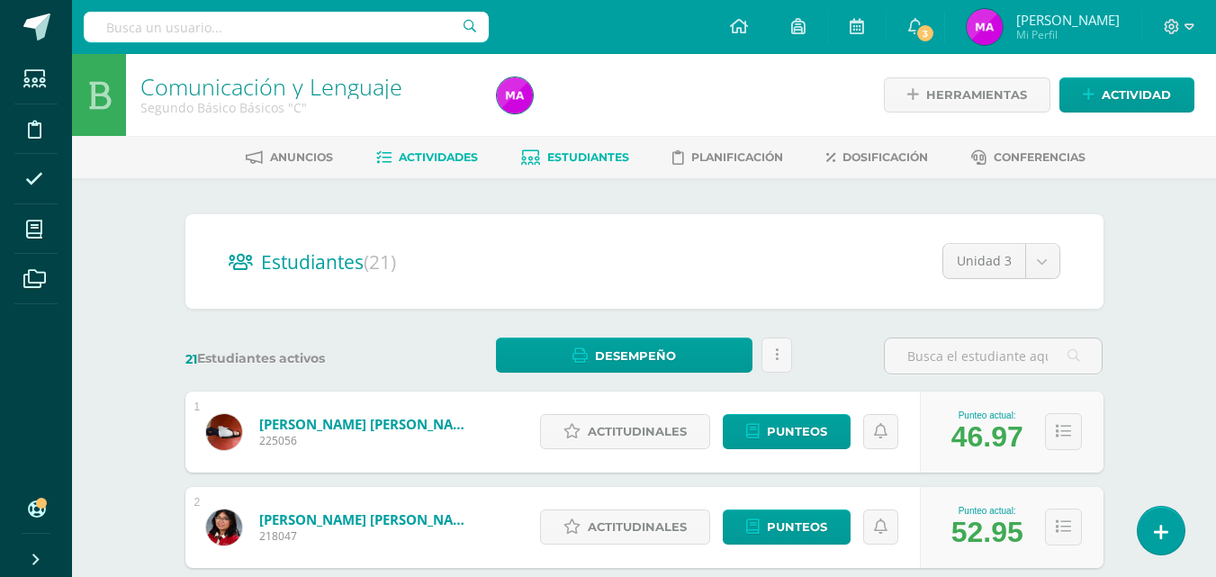
click at [426, 151] on span "Actividades" at bounding box center [438, 157] width 79 height 14
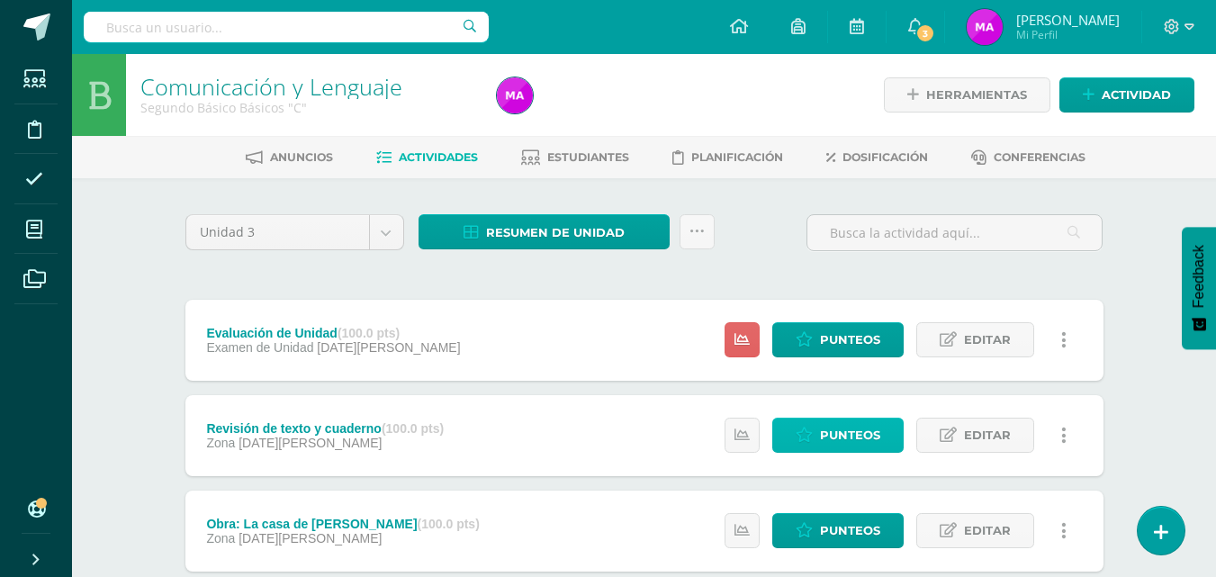
click at [832, 438] on span "Punteos" at bounding box center [850, 435] width 60 height 33
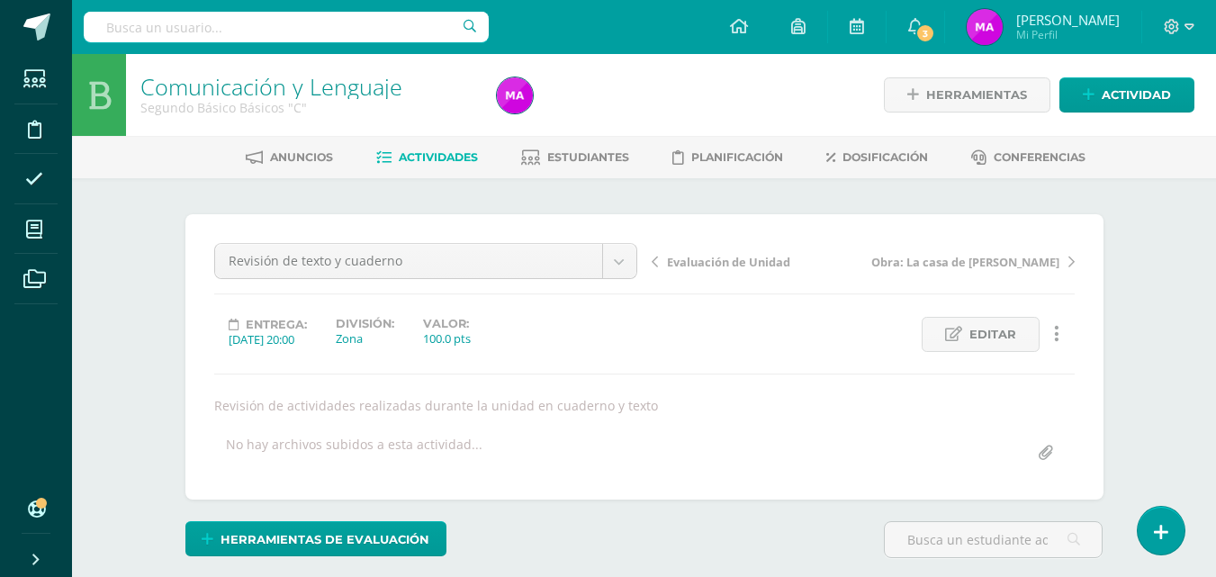
click at [428, 160] on span "Actividades" at bounding box center [438, 157] width 79 height 14
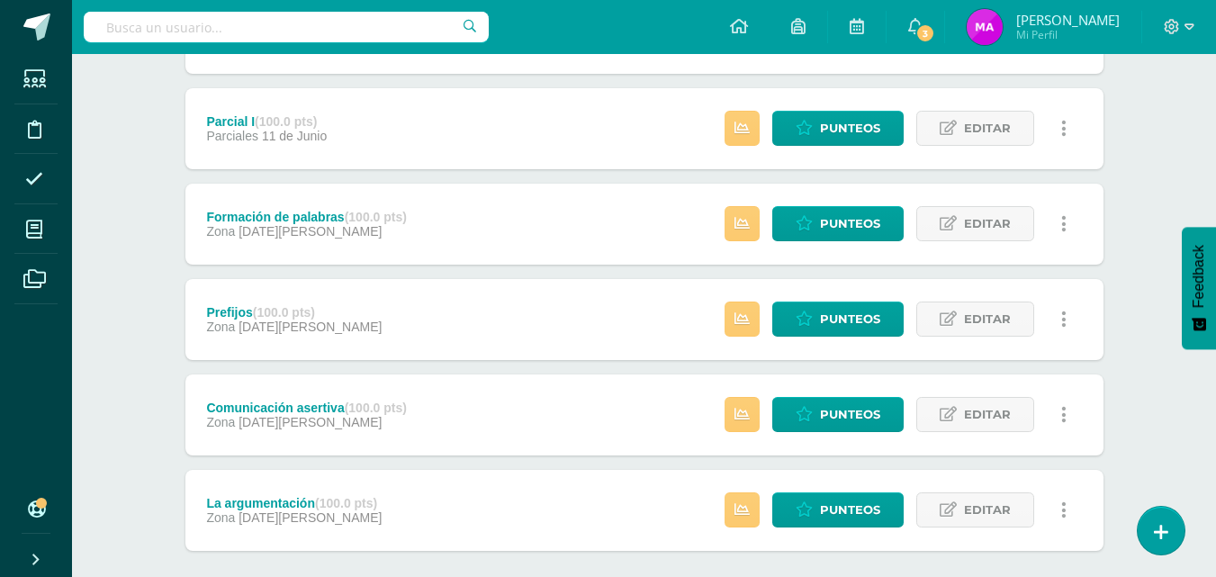
scroll to position [1457, 0]
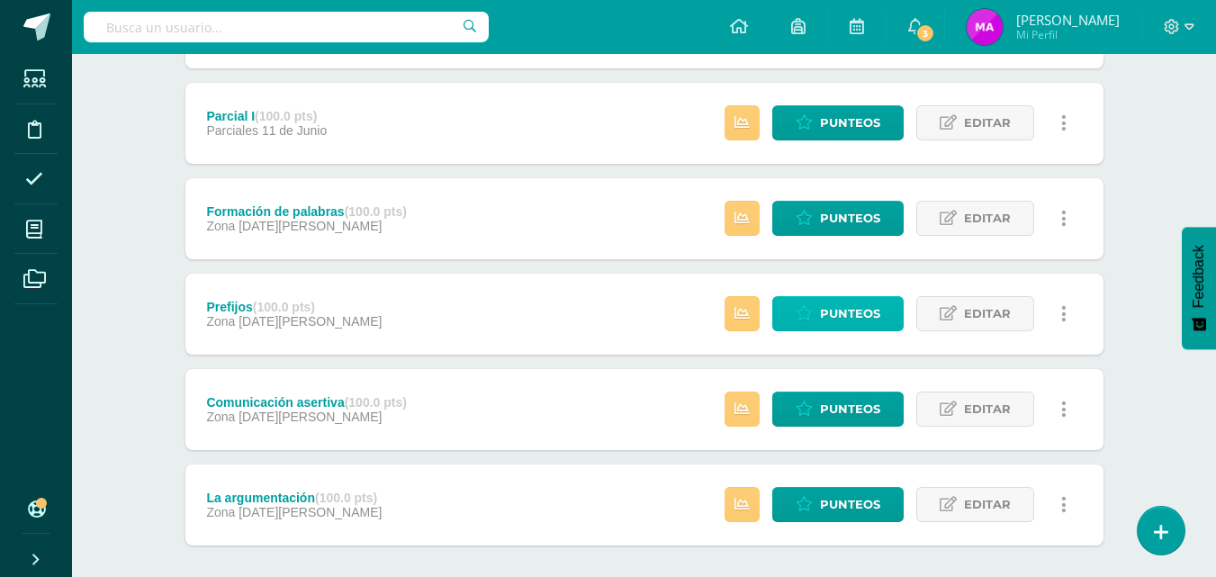
click at [838, 311] on span "Punteos" at bounding box center [850, 313] width 60 height 33
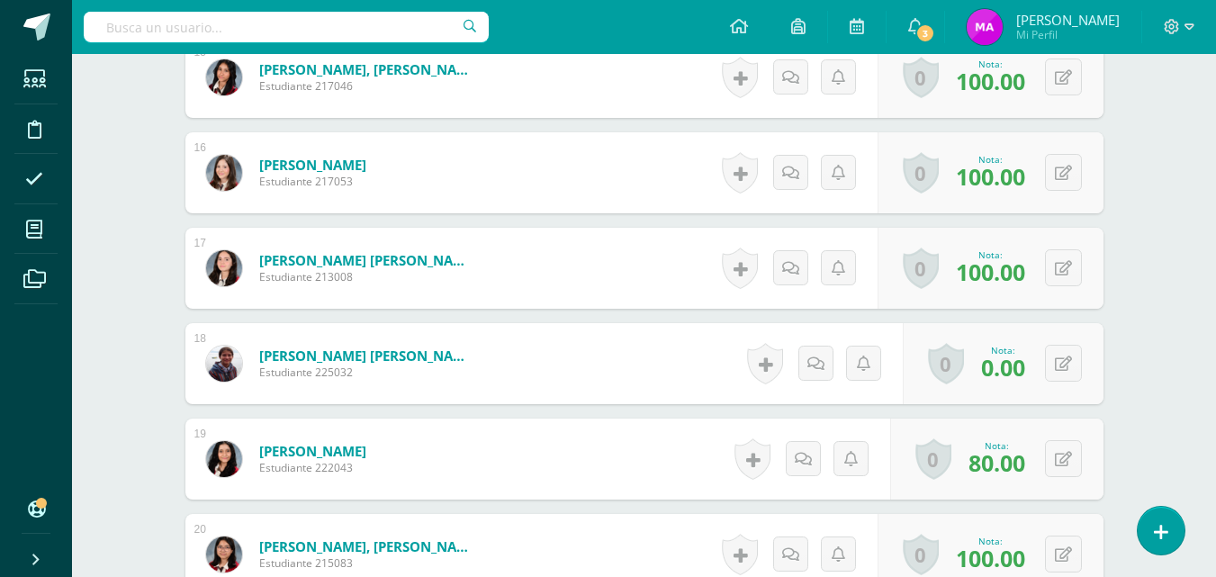
scroll to position [1962, 0]
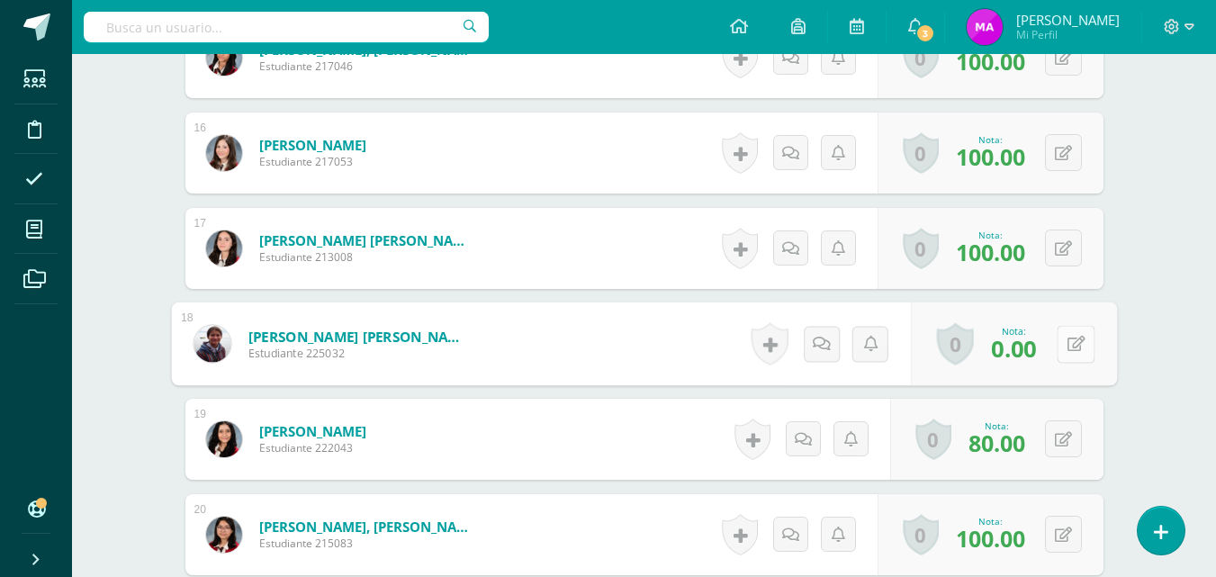
click at [1063, 345] on button at bounding box center [1076, 344] width 38 height 38
type input "100"
click at [1035, 350] on link at bounding box center [1028, 350] width 36 height 36
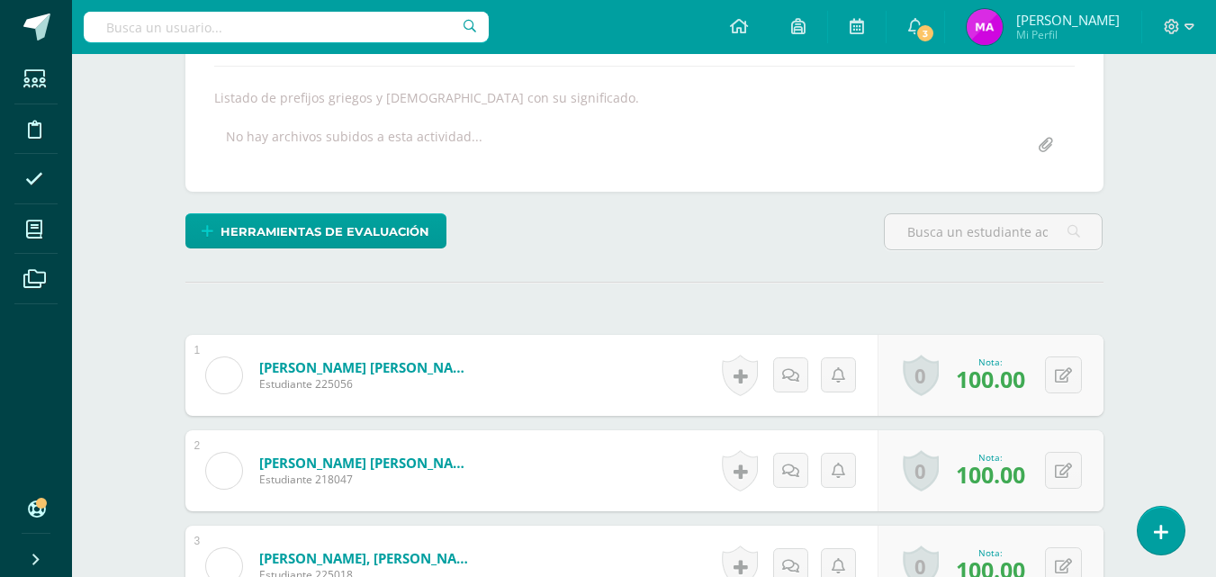
scroll to position [0, 0]
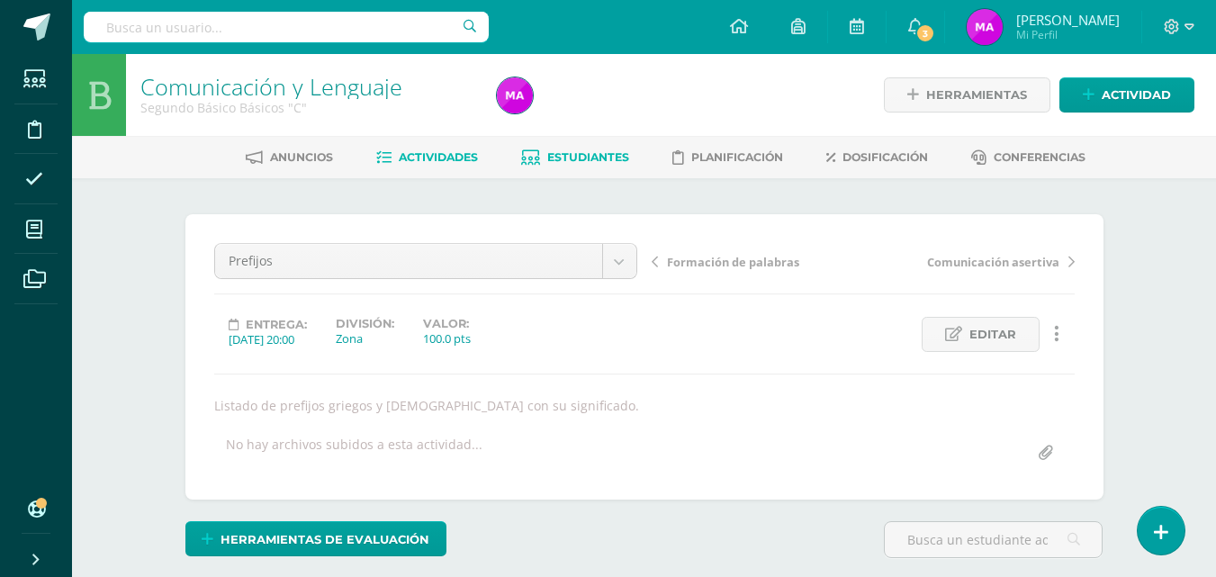
click at [590, 158] on span "Estudiantes" at bounding box center [588, 157] width 82 height 14
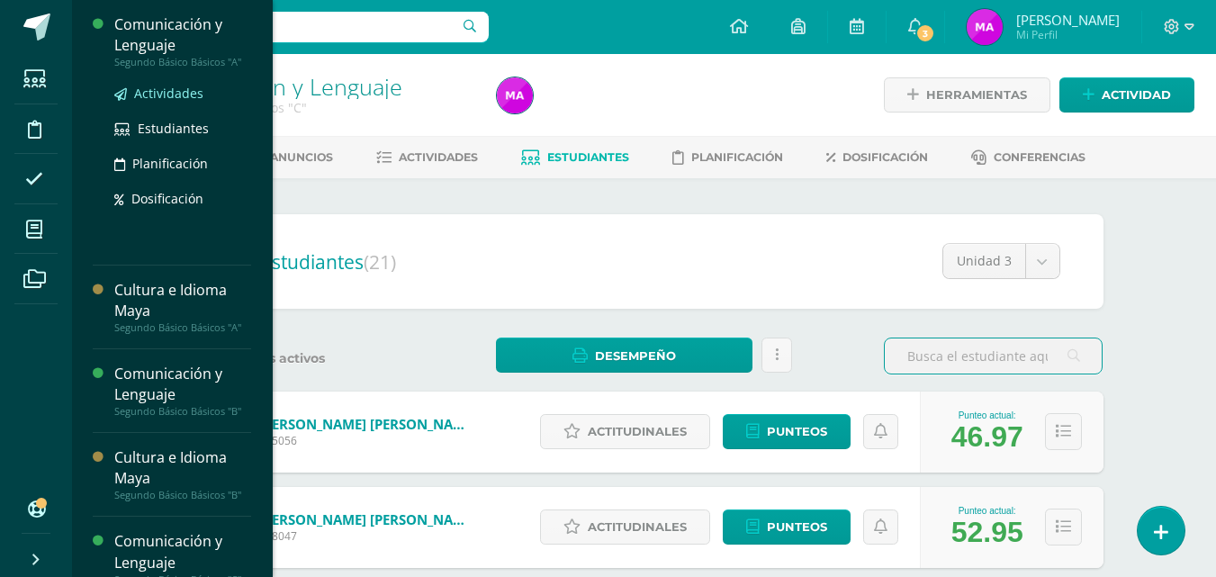
click at [158, 91] on span "Actividades" at bounding box center [168, 93] width 69 height 17
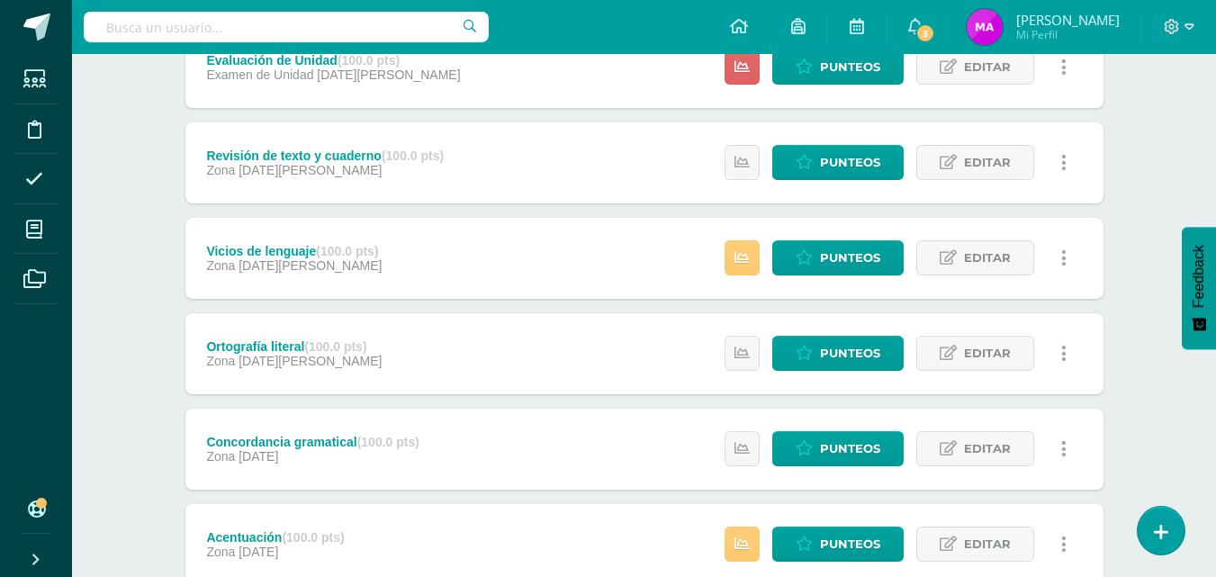
scroll to position [374, 0]
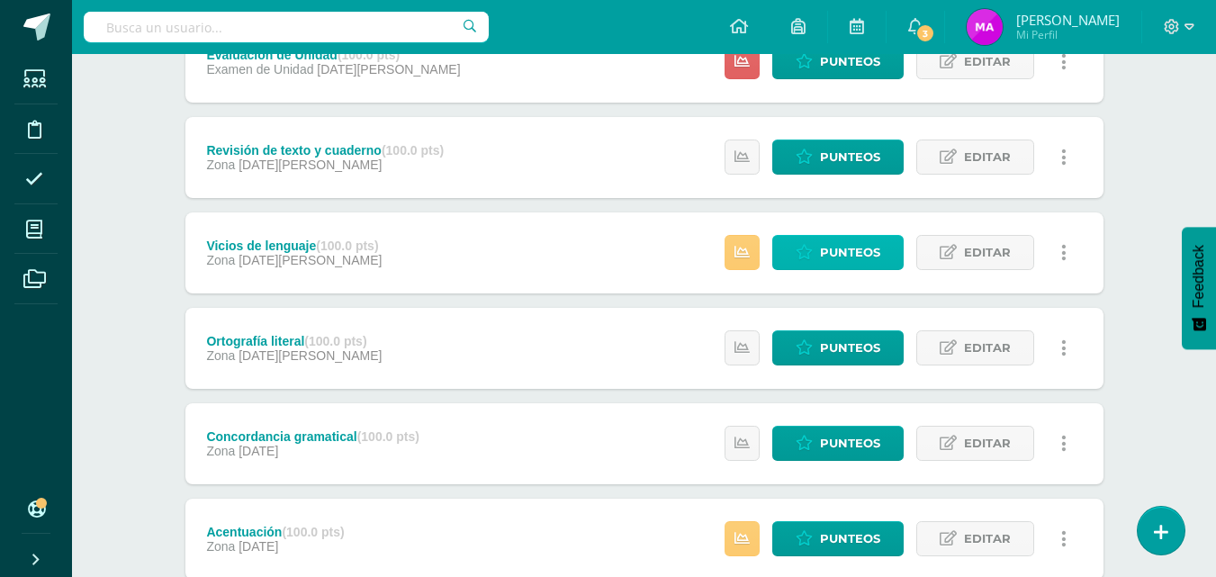
click at [821, 263] on span "Punteos" at bounding box center [850, 252] width 60 height 33
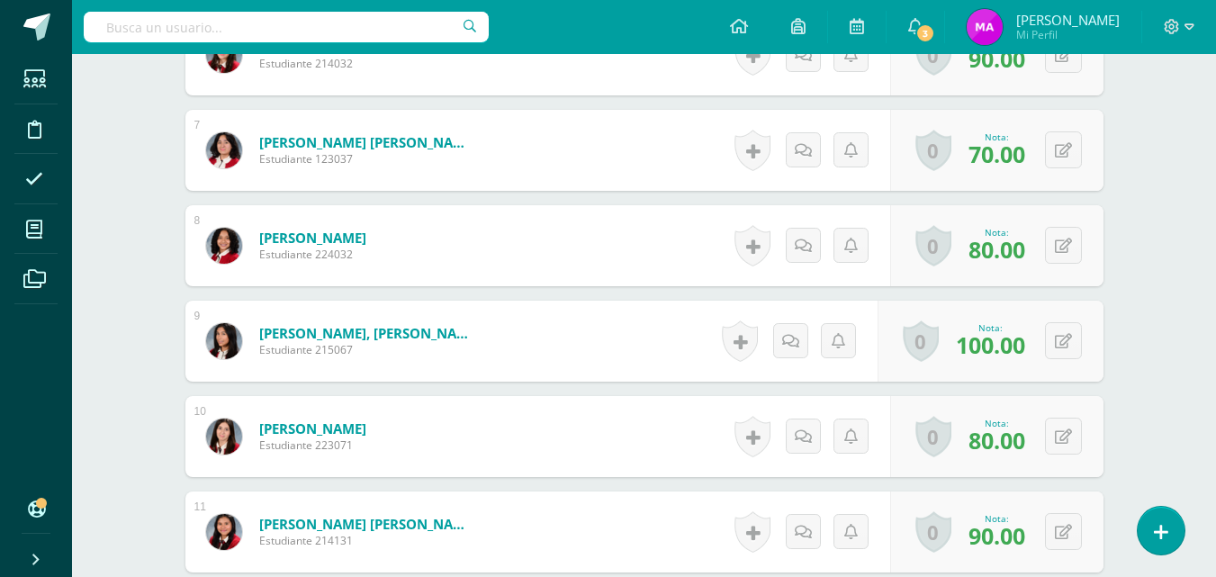
scroll to position [1106, 0]
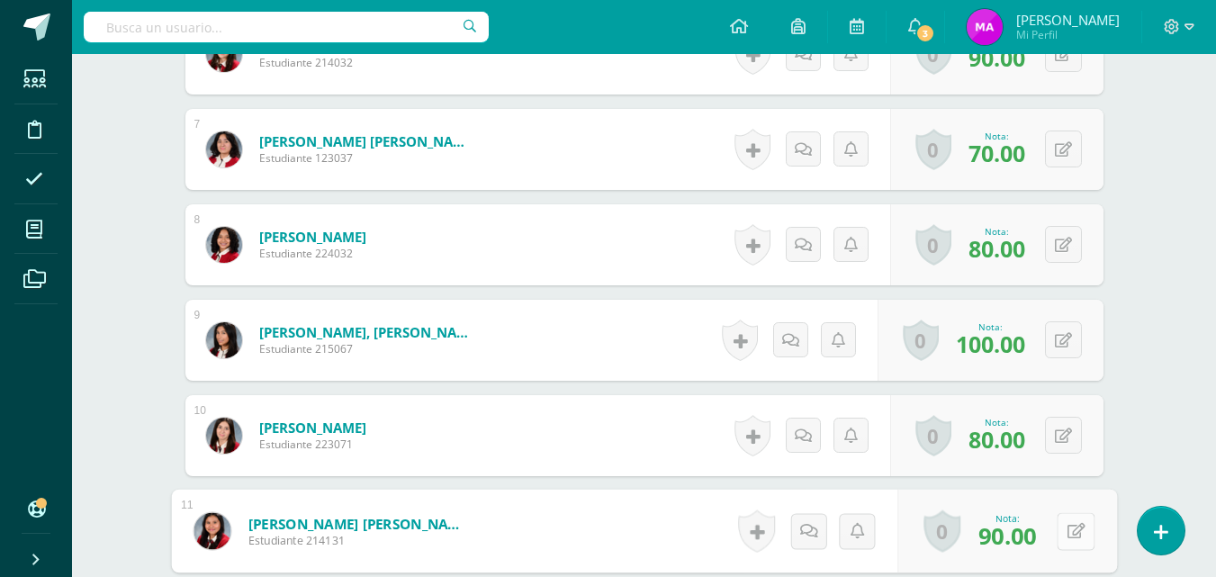
click at [1062, 532] on button at bounding box center [1076, 531] width 38 height 38
type input "100"
click at [1024, 536] on icon at bounding box center [1028, 536] width 16 height 15
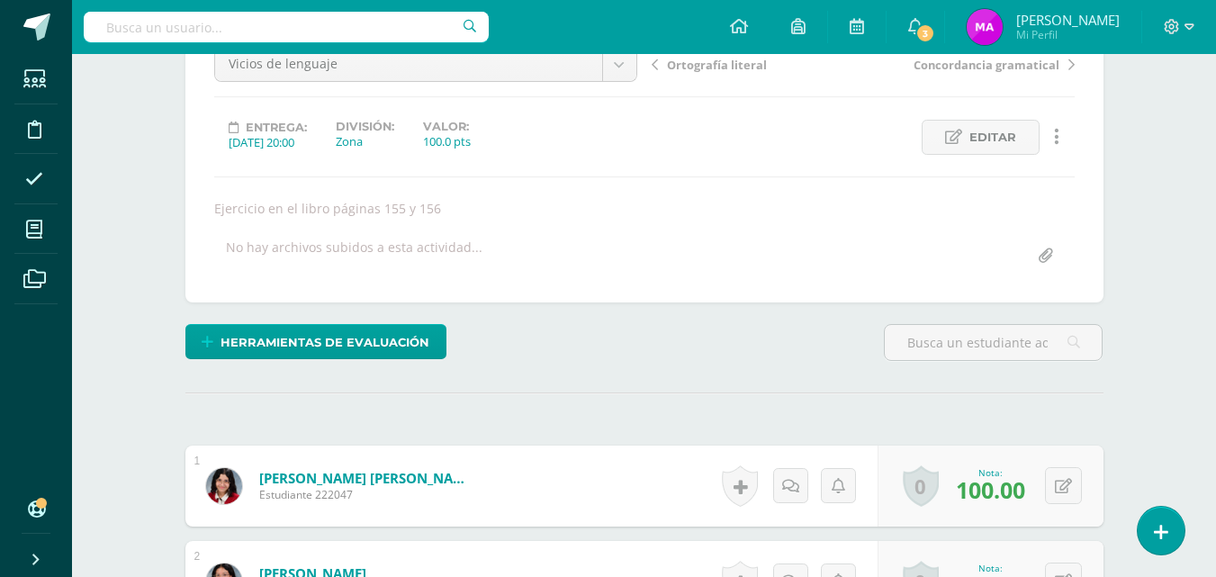
scroll to position [0, 0]
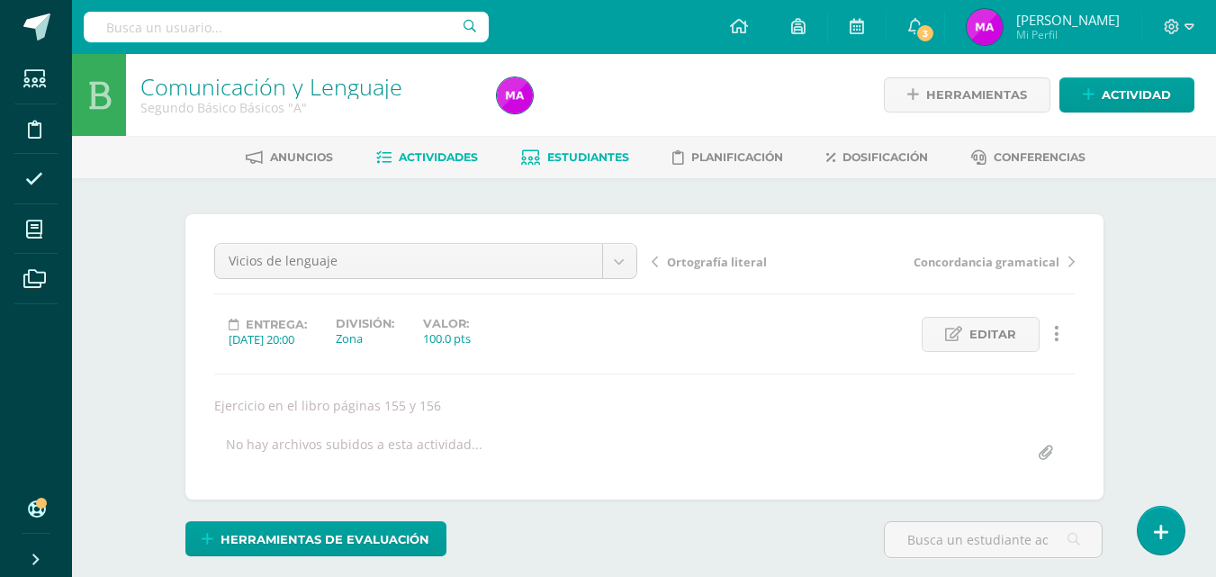
click at [589, 158] on span "Estudiantes" at bounding box center [588, 157] width 82 height 14
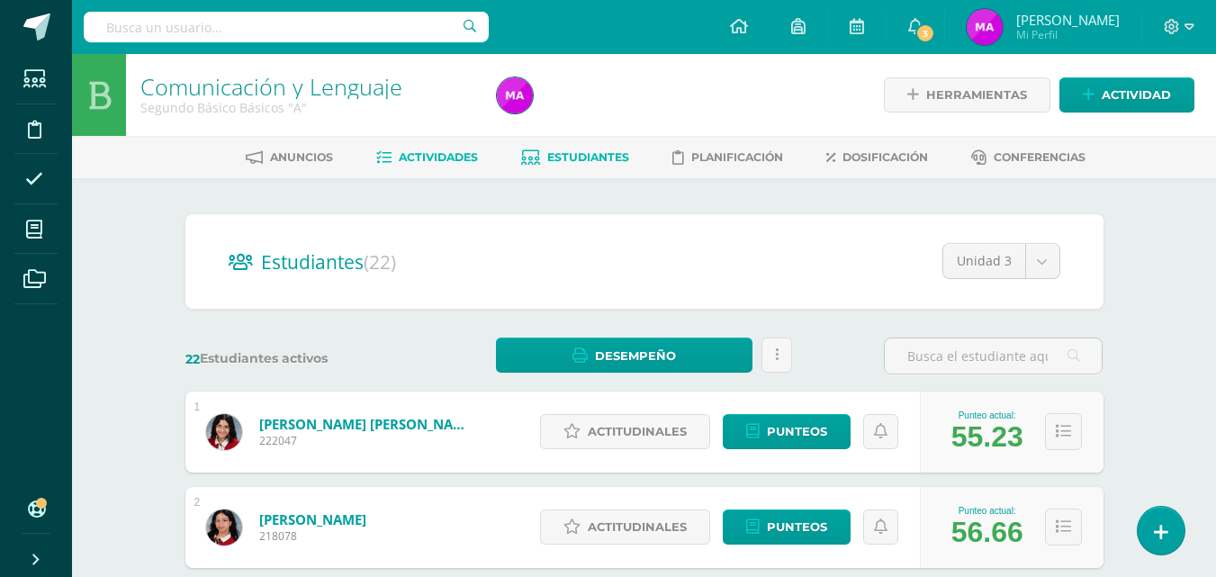
click at [433, 155] on span "Actividades" at bounding box center [438, 157] width 79 height 14
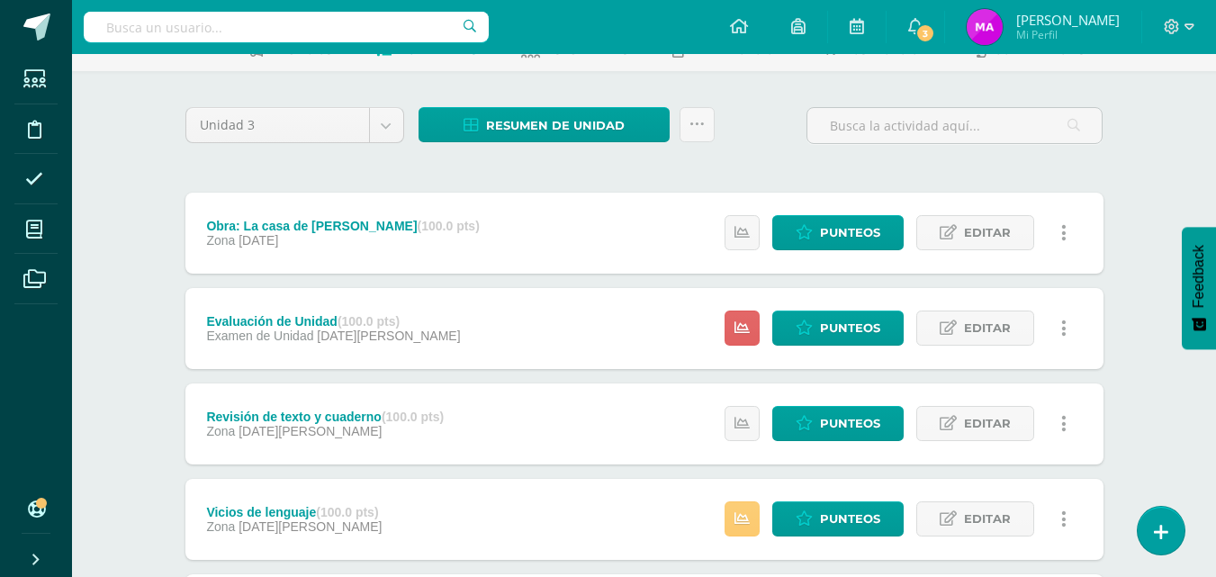
scroll to position [132, 0]
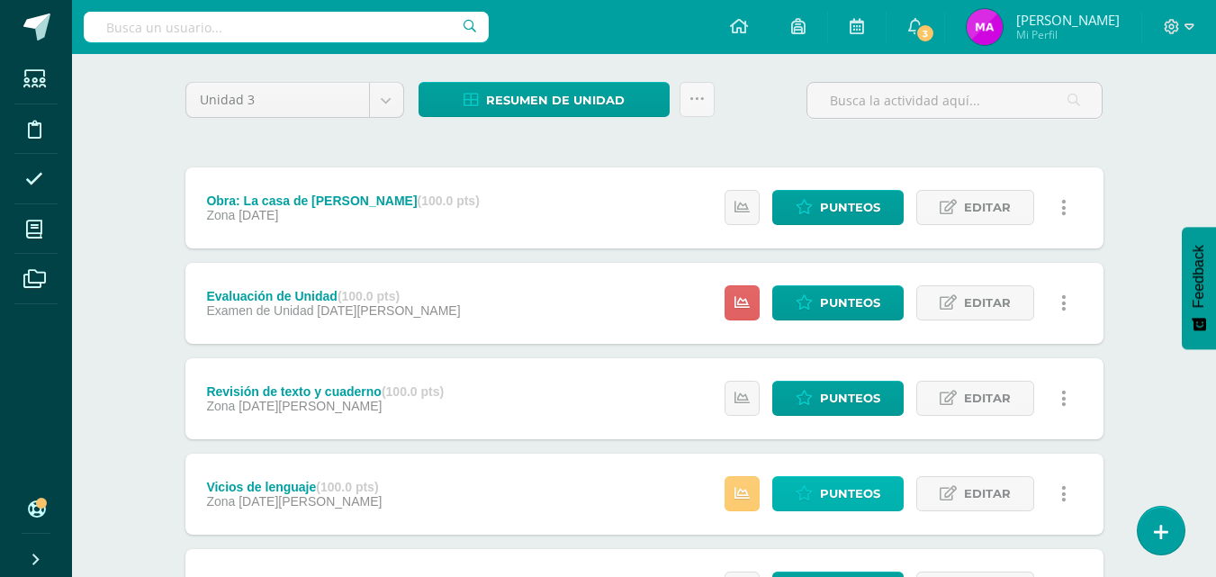
click at [831, 495] on span "Punteos" at bounding box center [850, 493] width 60 height 33
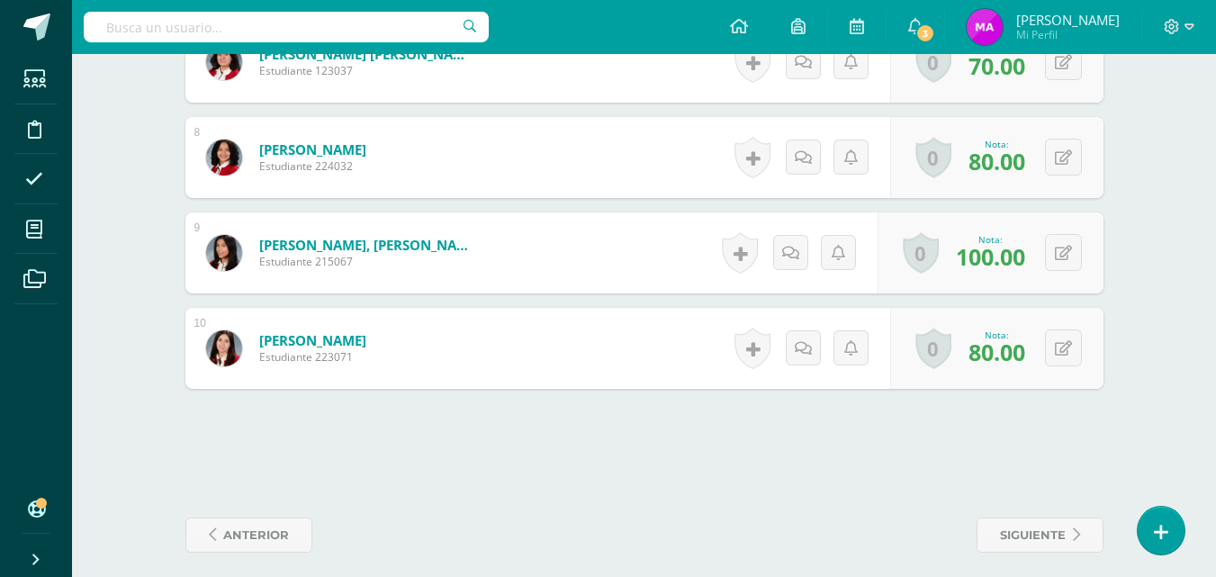
scroll to position [1205, 0]
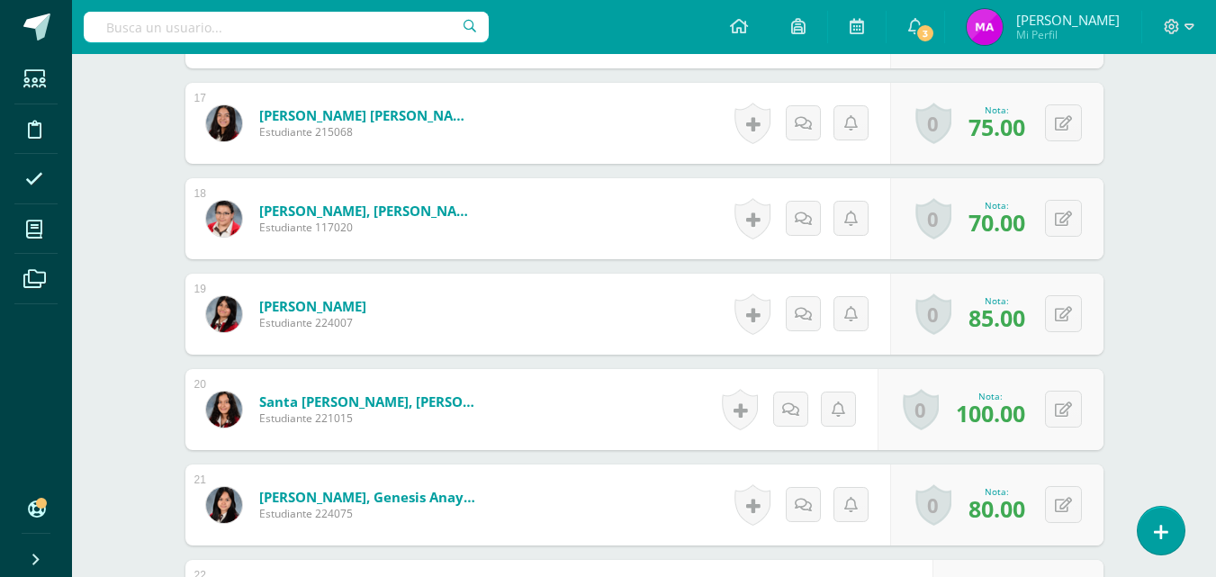
scroll to position [2357, 0]
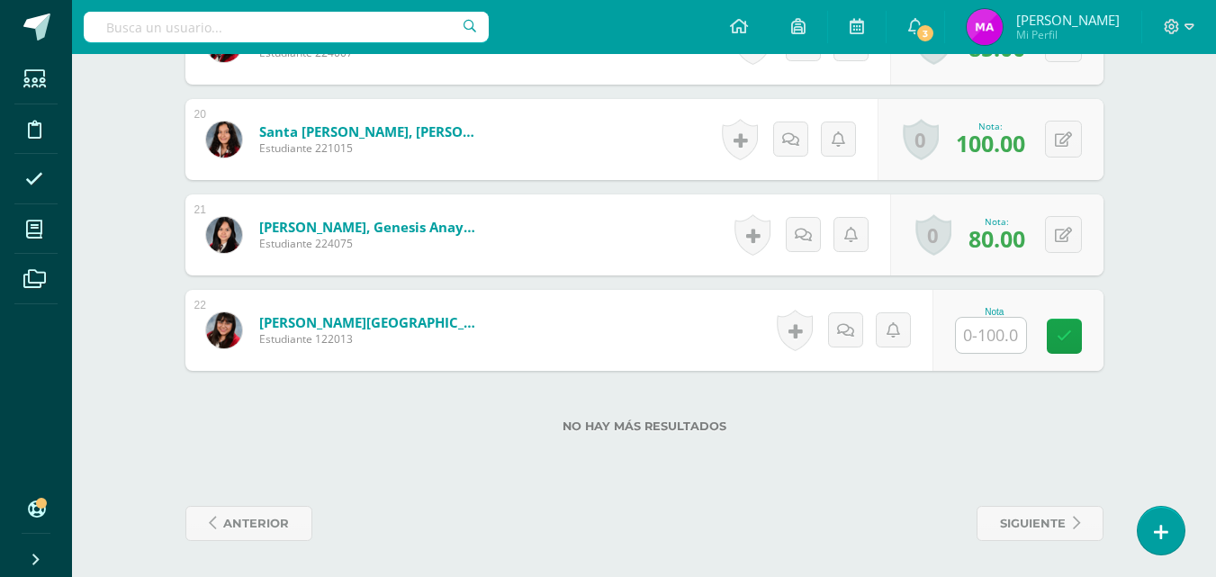
click at [999, 339] on input "text" at bounding box center [991, 335] width 70 height 35
type input "95"
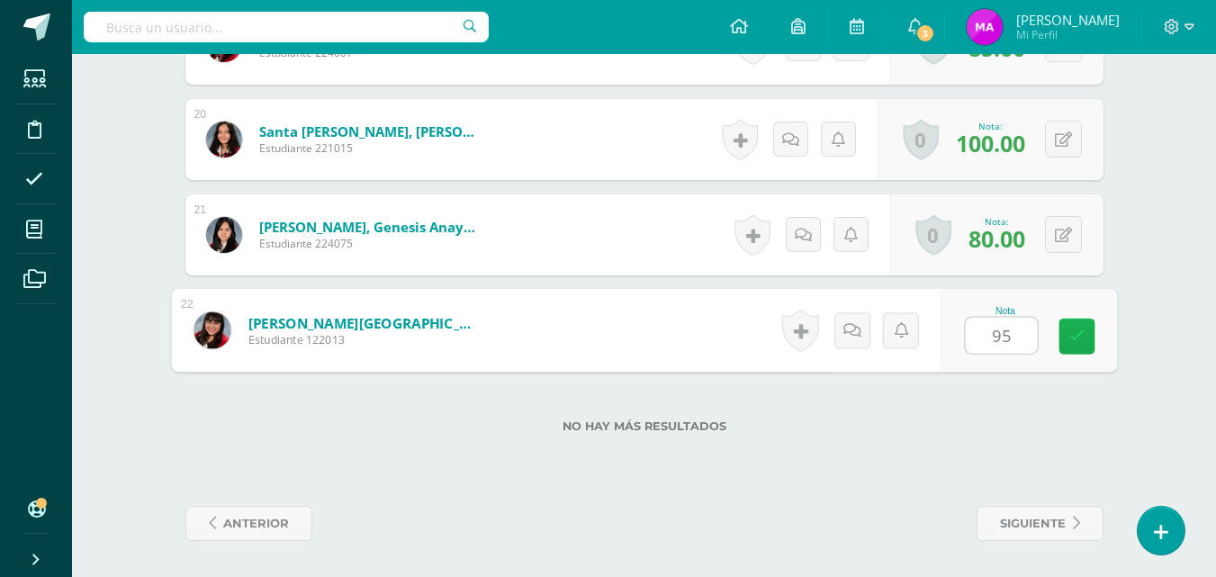
click at [1078, 336] on icon at bounding box center [1077, 336] width 16 height 15
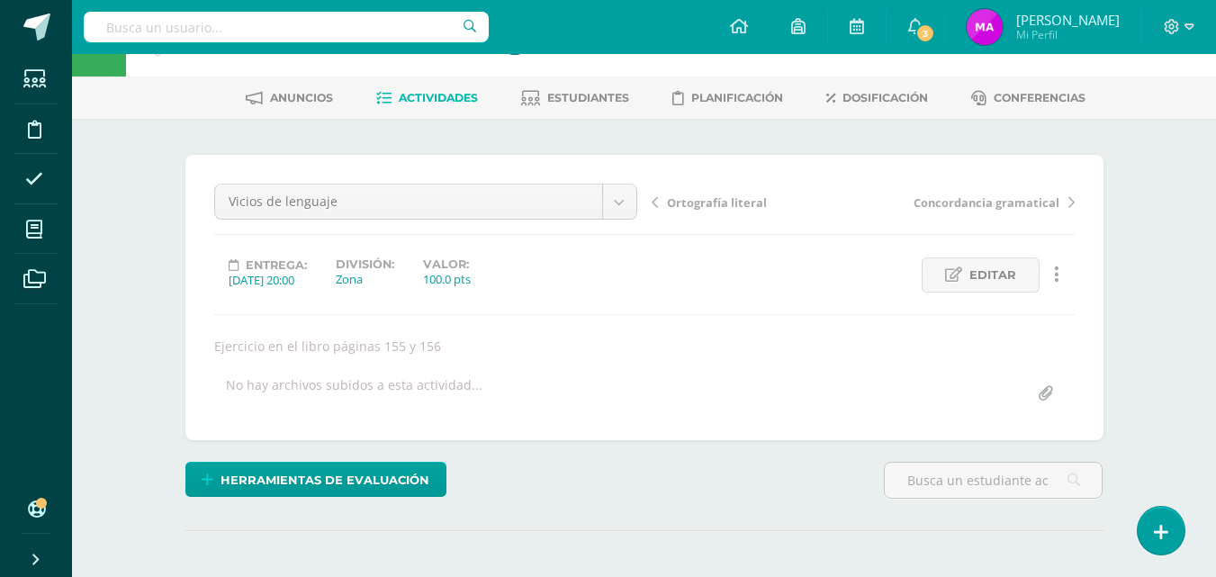
scroll to position [0, 0]
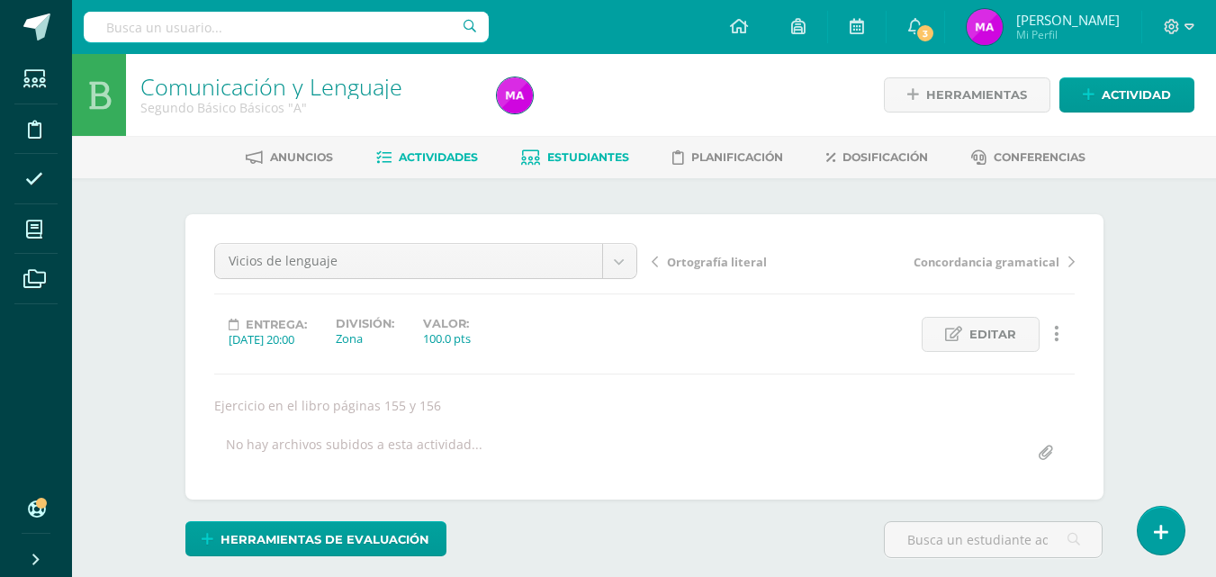
click at [568, 155] on span "Estudiantes" at bounding box center [588, 157] width 82 height 14
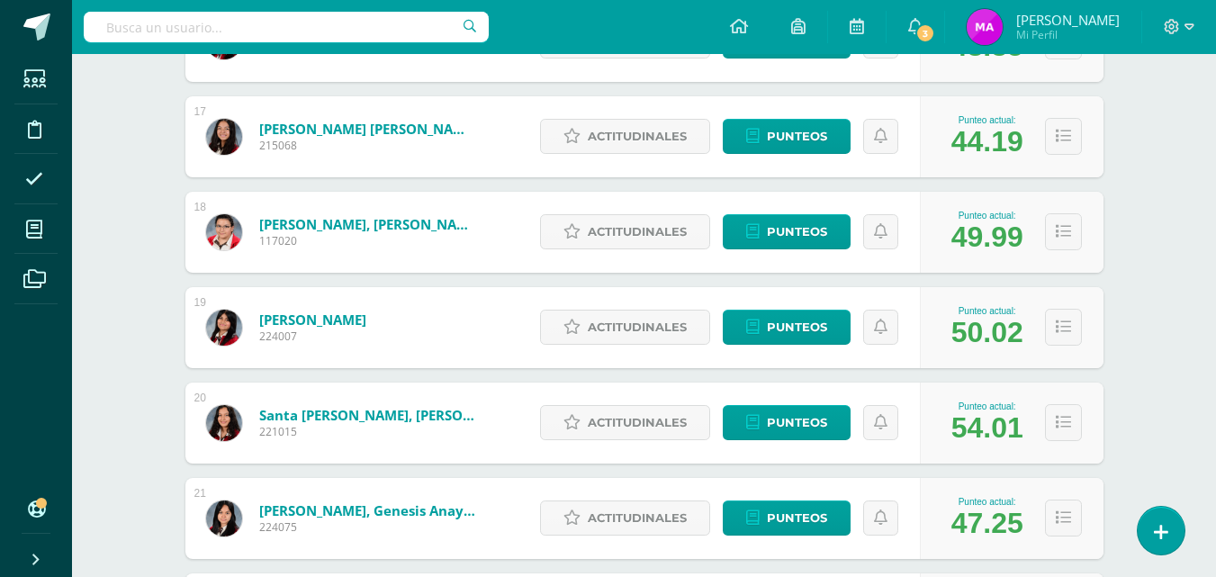
scroll to position [2019, 0]
